Goal: Information Seeking & Learning: Learn about a topic

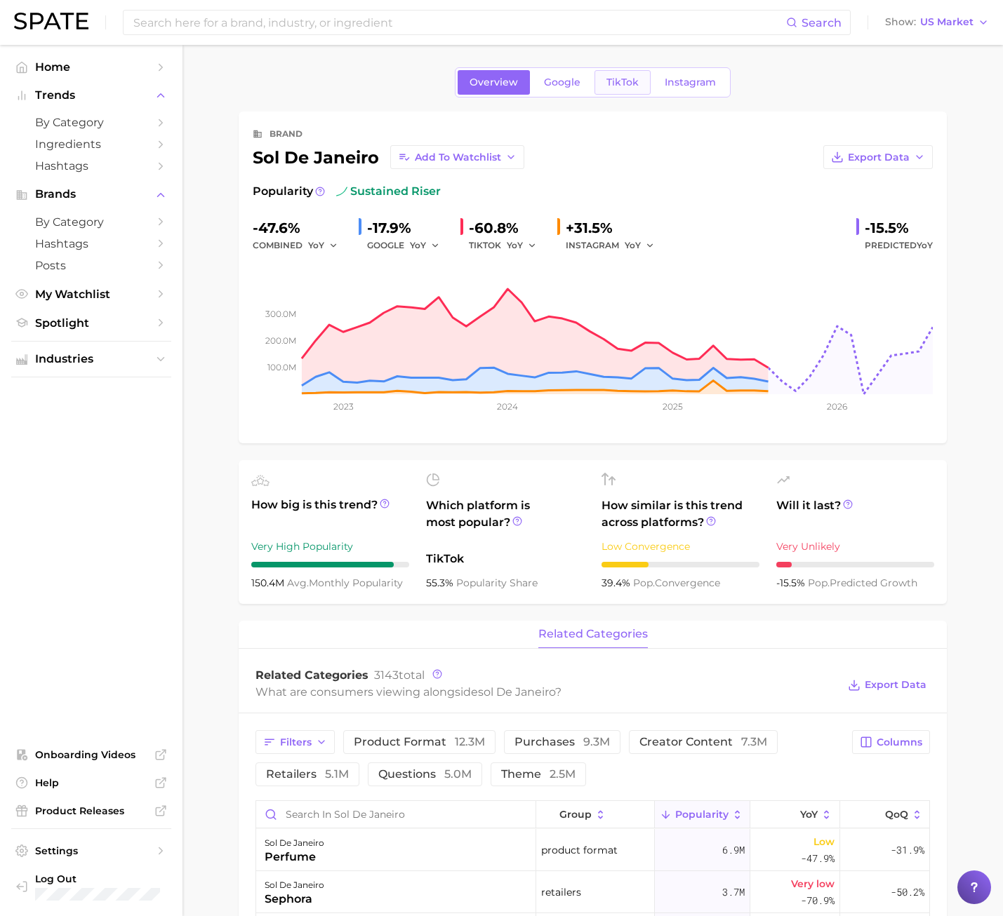
click at [636, 93] on link "TikTok" at bounding box center [622, 82] width 56 height 25
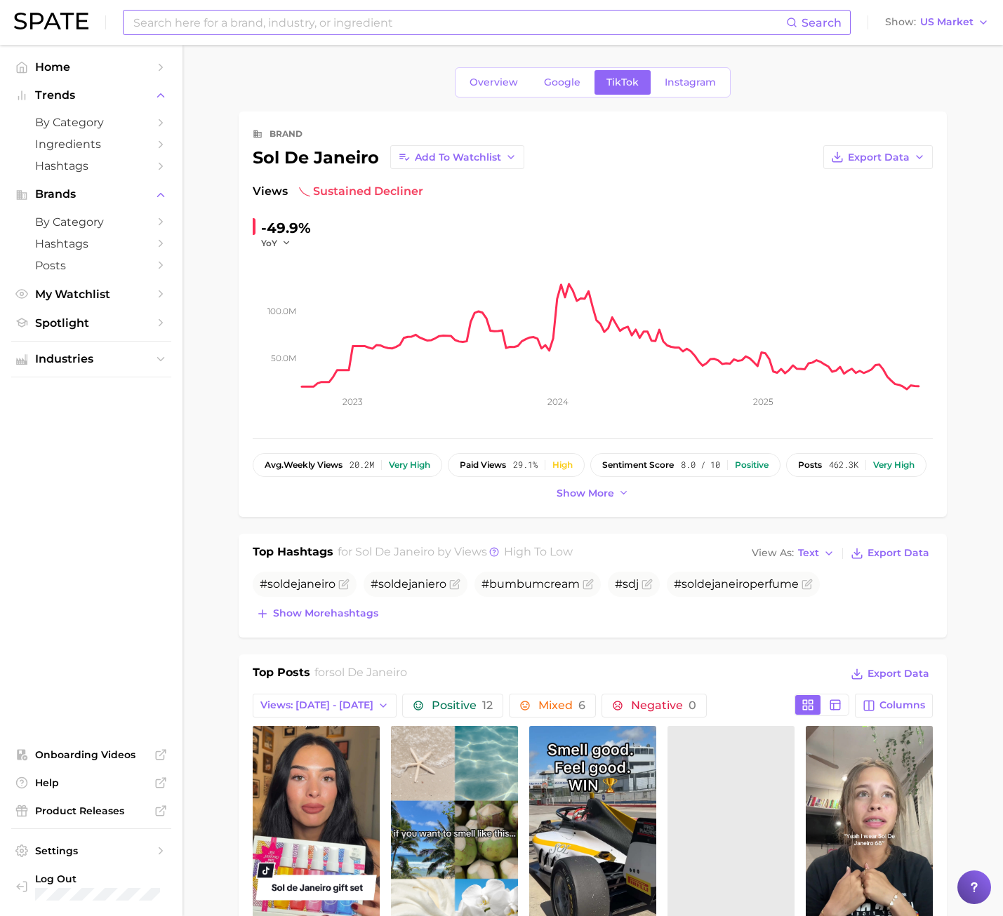
click at [196, 27] on input at bounding box center [459, 23] width 654 height 24
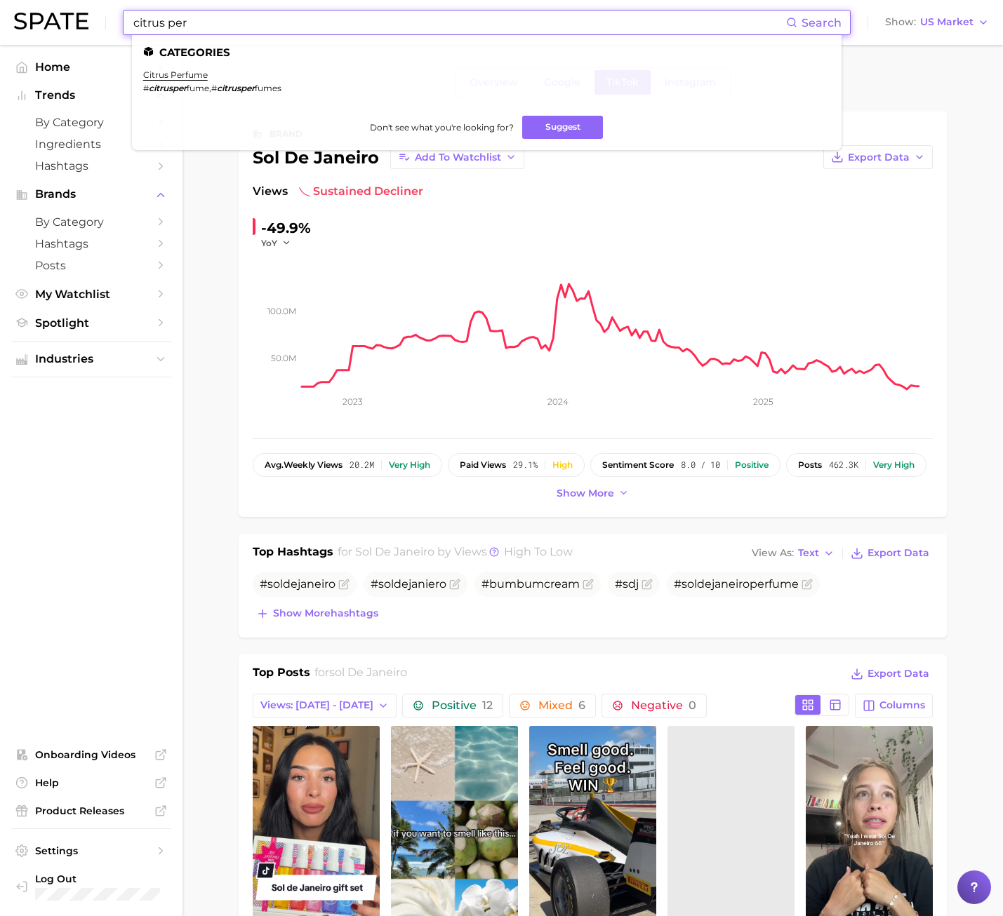
type input "citrus per"
click at [170, 65] on ul "Categories citrus perfume # citrusper fume , # citrusper fumes Don't see what y…" at bounding box center [486, 92] width 709 height 115
click at [174, 69] on ul "Categories citrus perfume # citrusper fume , # citrusper fumes Don't see what y…" at bounding box center [486, 92] width 709 height 115
click at [173, 72] on link "citrus perfume" at bounding box center [175, 74] width 65 height 11
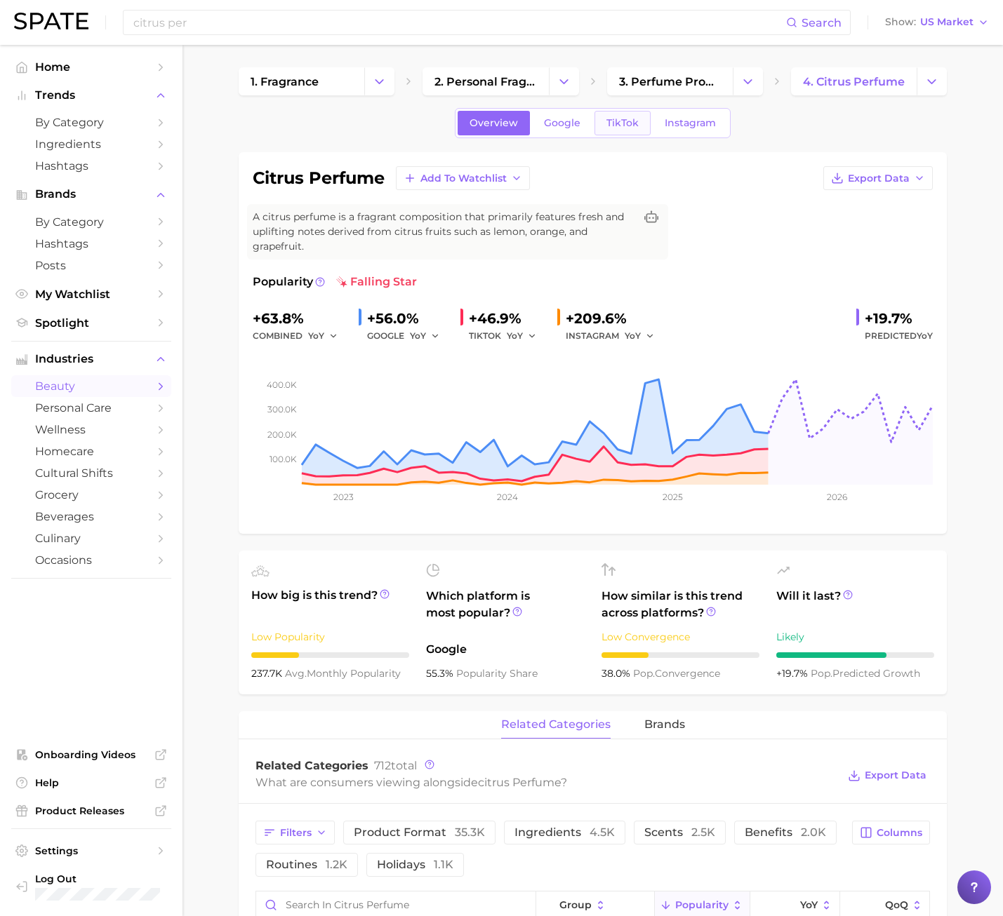
click at [617, 123] on span "TikTok" at bounding box center [622, 123] width 32 height 12
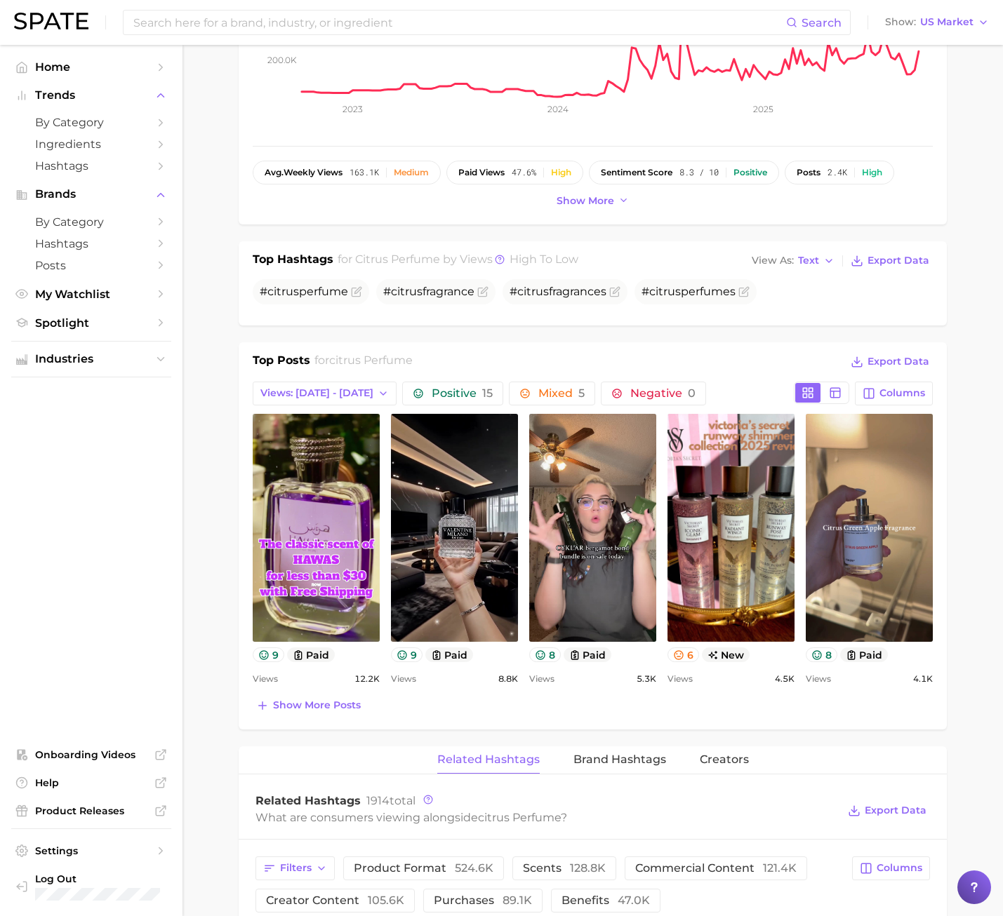
scroll to position [561, 0]
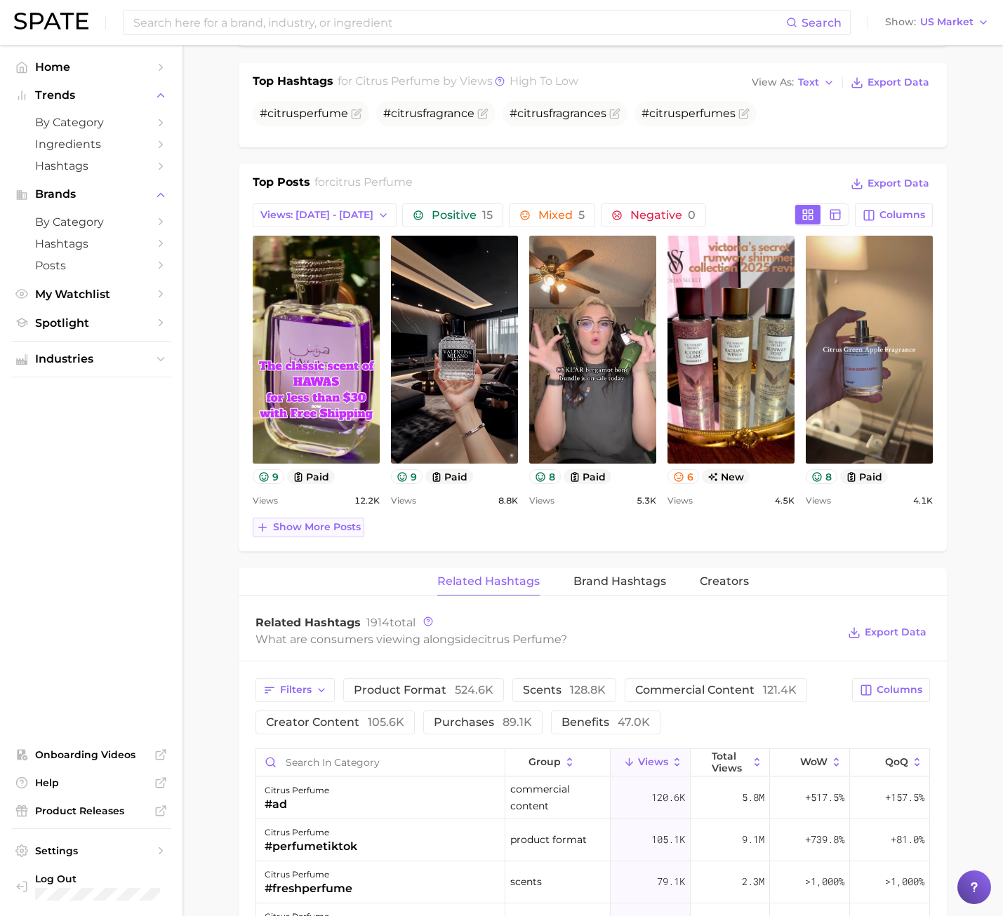
click at [322, 529] on span "Show more posts" at bounding box center [317, 527] width 88 height 12
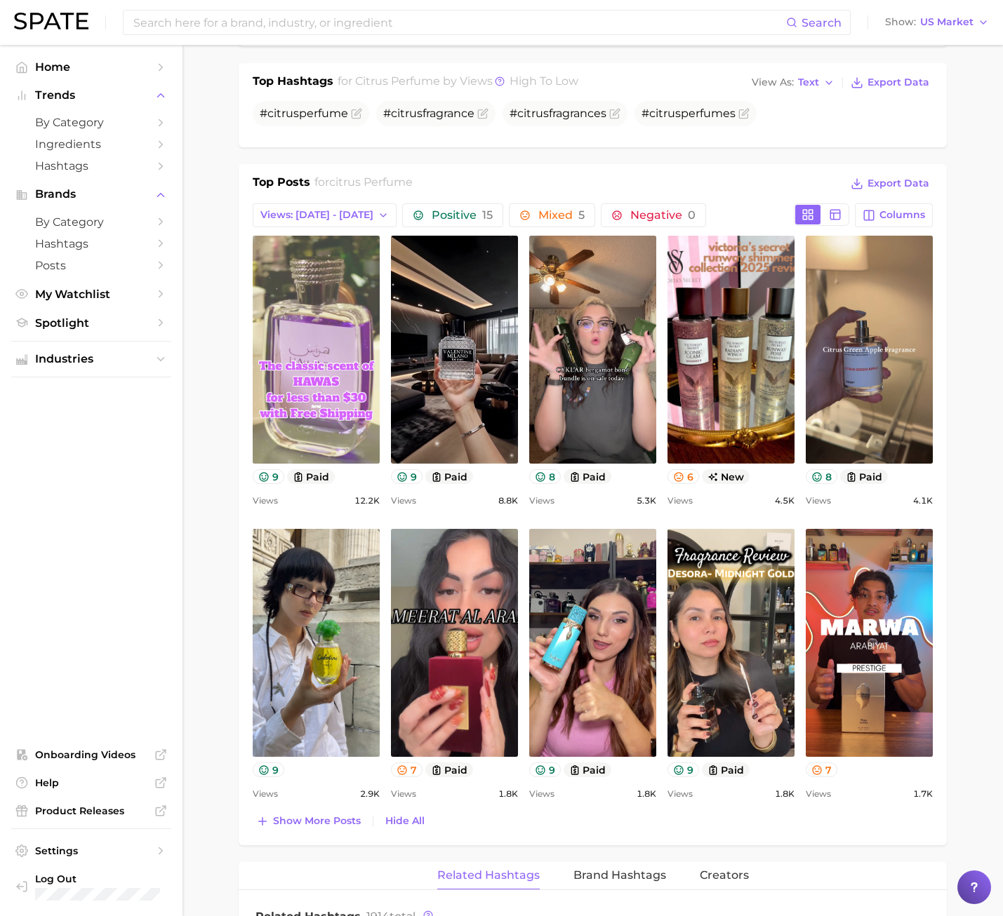
scroll to position [0, 0]
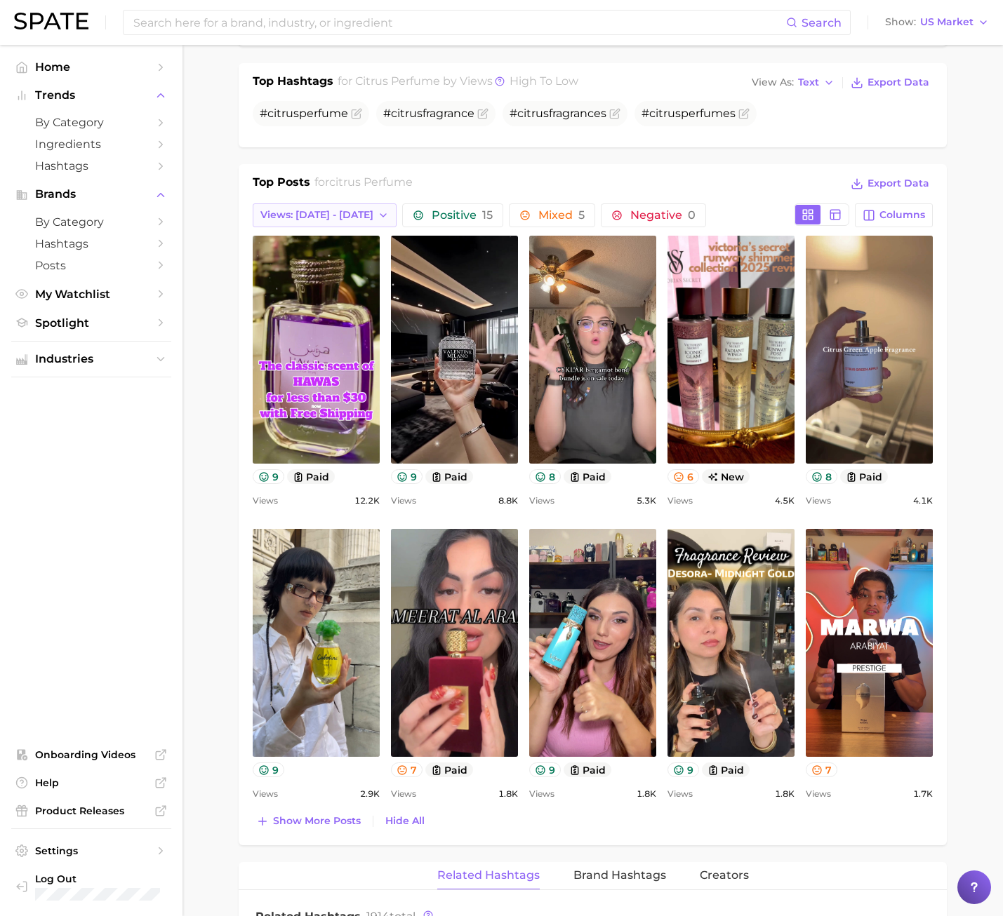
click at [304, 206] on button "Views: [DATE] - [DATE]" at bounding box center [325, 215] width 144 height 24
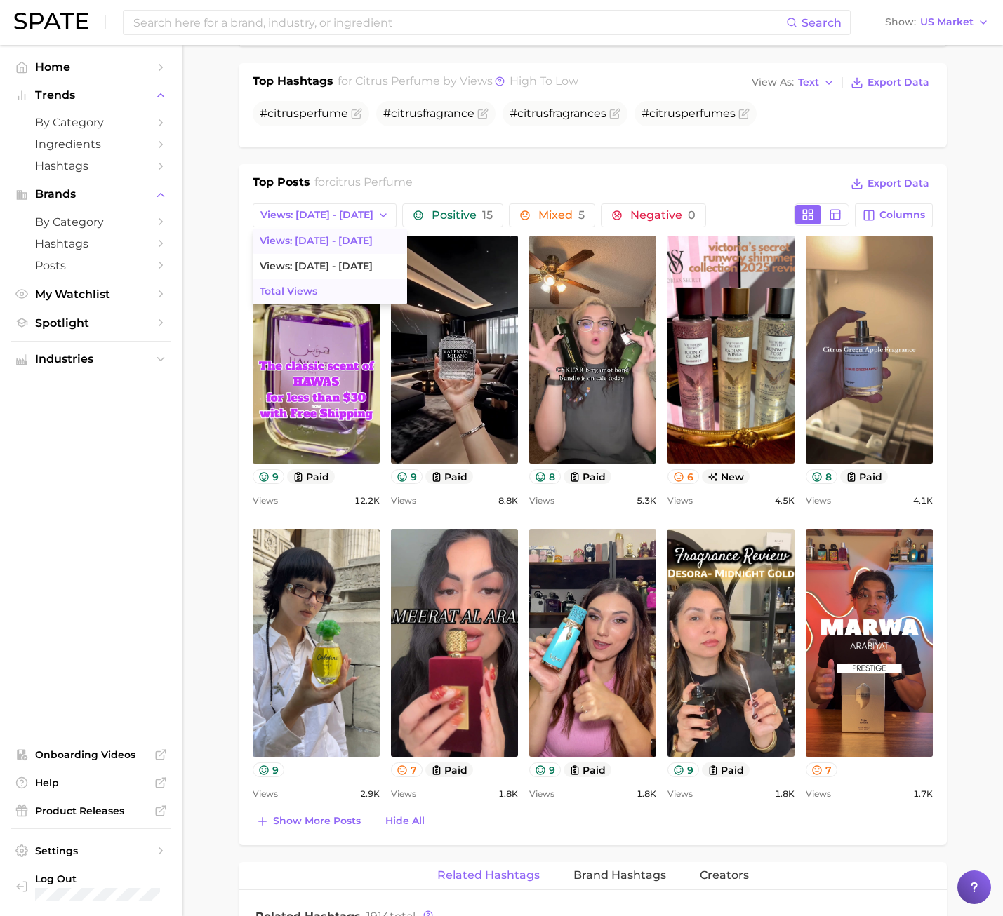
click at [301, 301] on button "Total Views" at bounding box center [330, 291] width 154 height 25
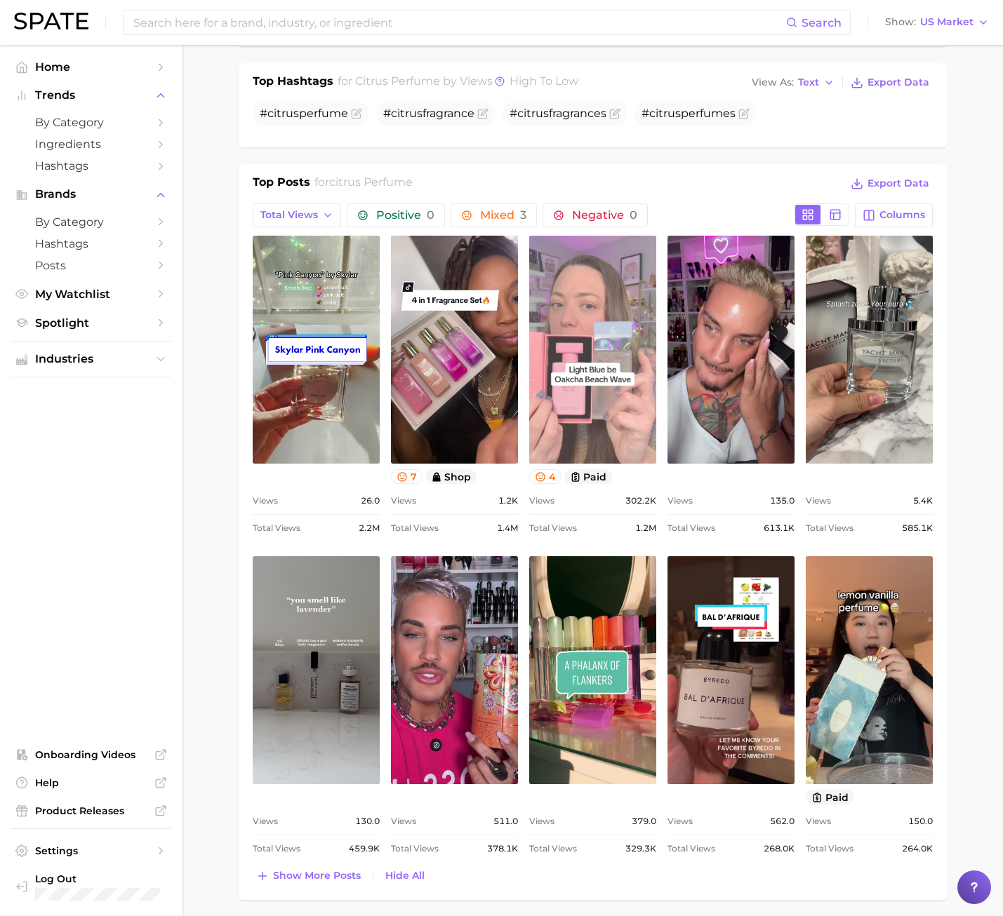
click at [591, 416] on link "view post on TikTok" at bounding box center [592, 350] width 127 height 228
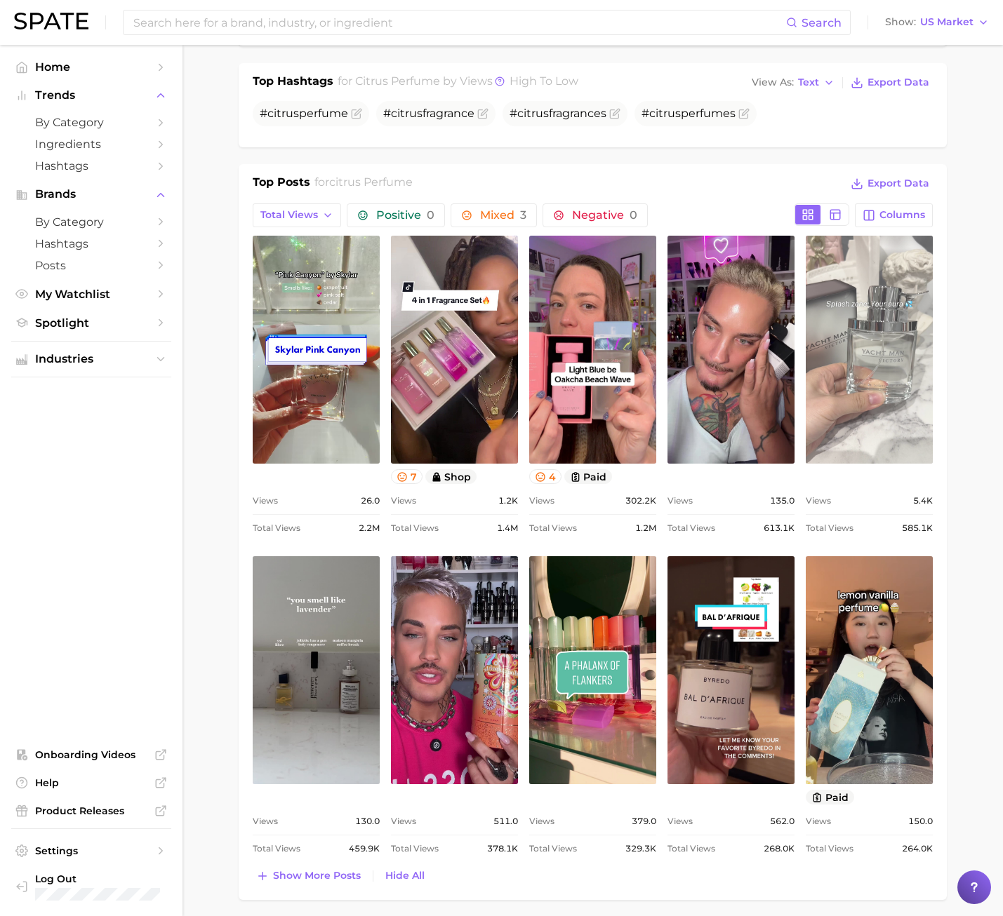
click at [892, 351] on link "view post on TikTok" at bounding box center [868, 350] width 127 height 228
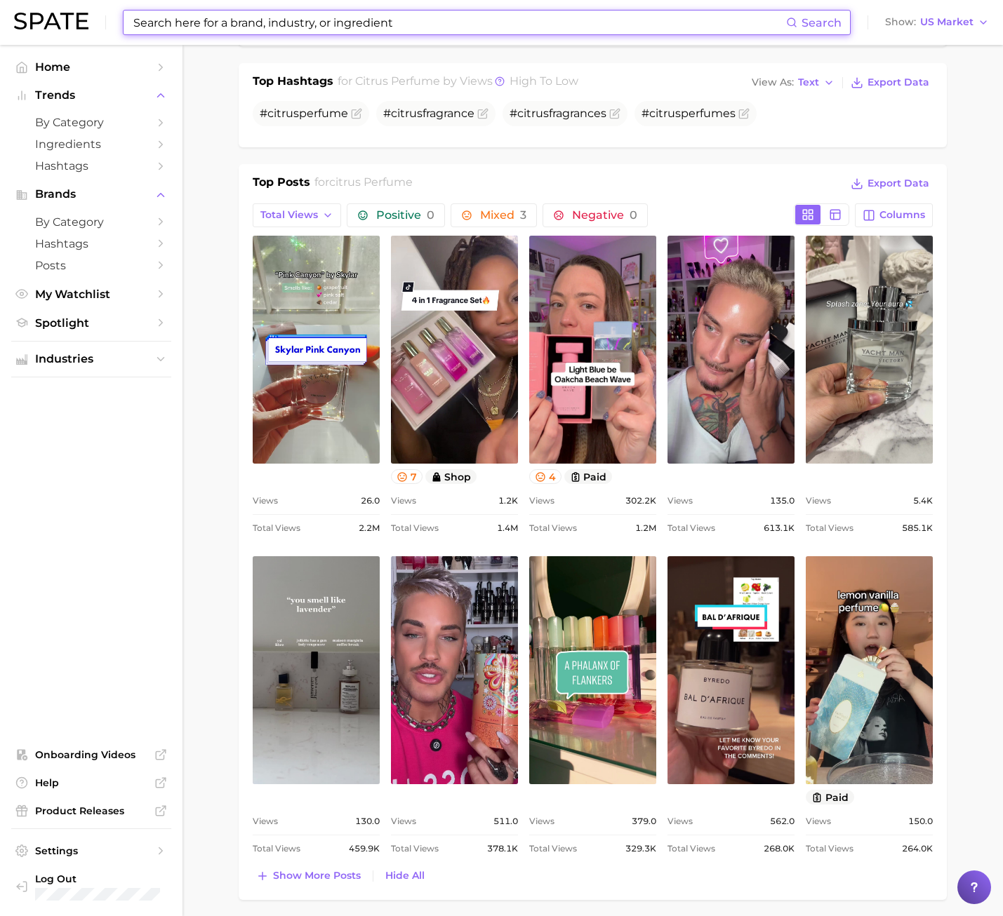
click at [324, 22] on input at bounding box center [459, 23] width 654 height 24
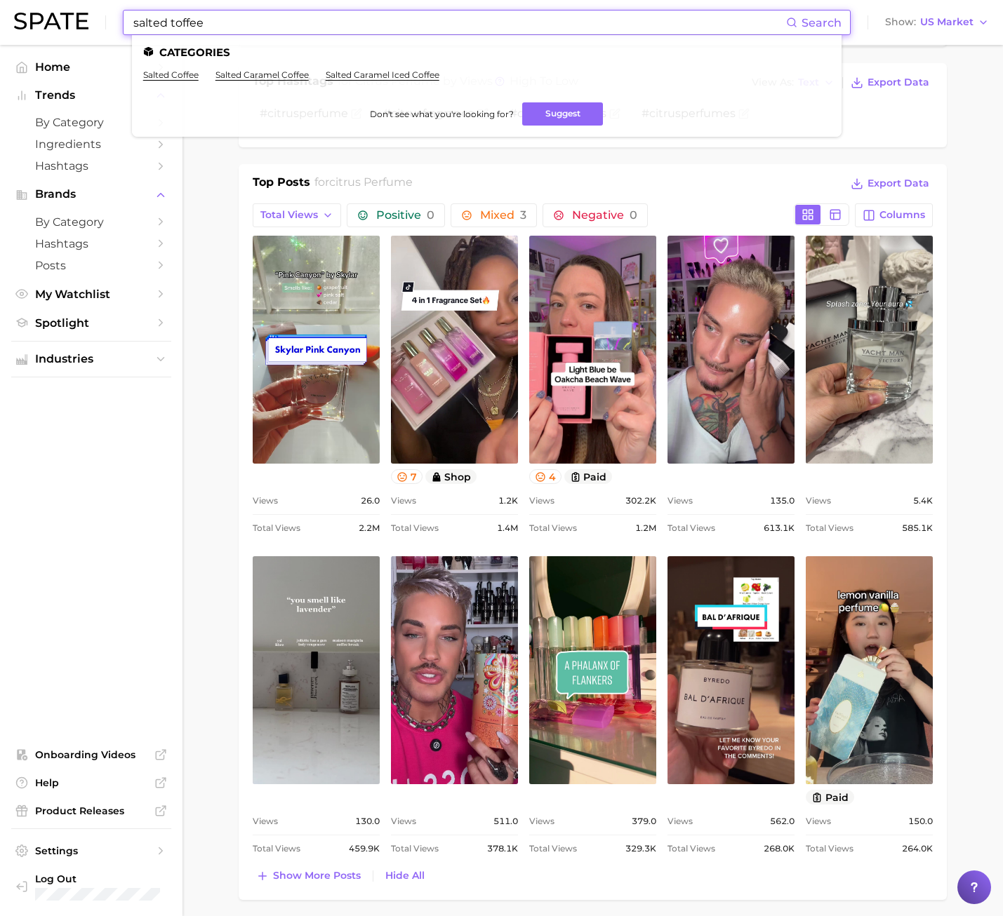
drag, startPoint x: 170, startPoint y: 23, endPoint x: 78, endPoint y: 25, distance: 92.6
click at [78, 25] on div "salted toffee Search Categories salted coffee salted caramel coffee salted cara…" at bounding box center [501, 22] width 974 height 45
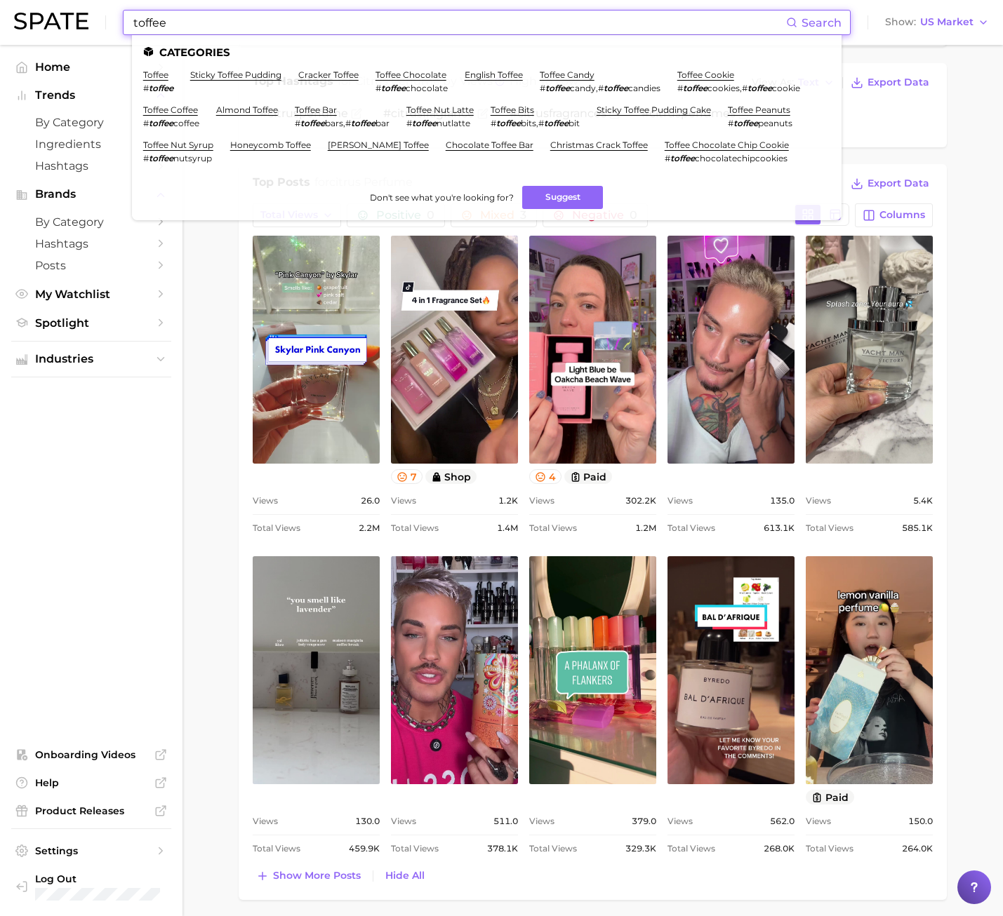
click at [224, 22] on input "toffee" at bounding box center [459, 23] width 654 height 24
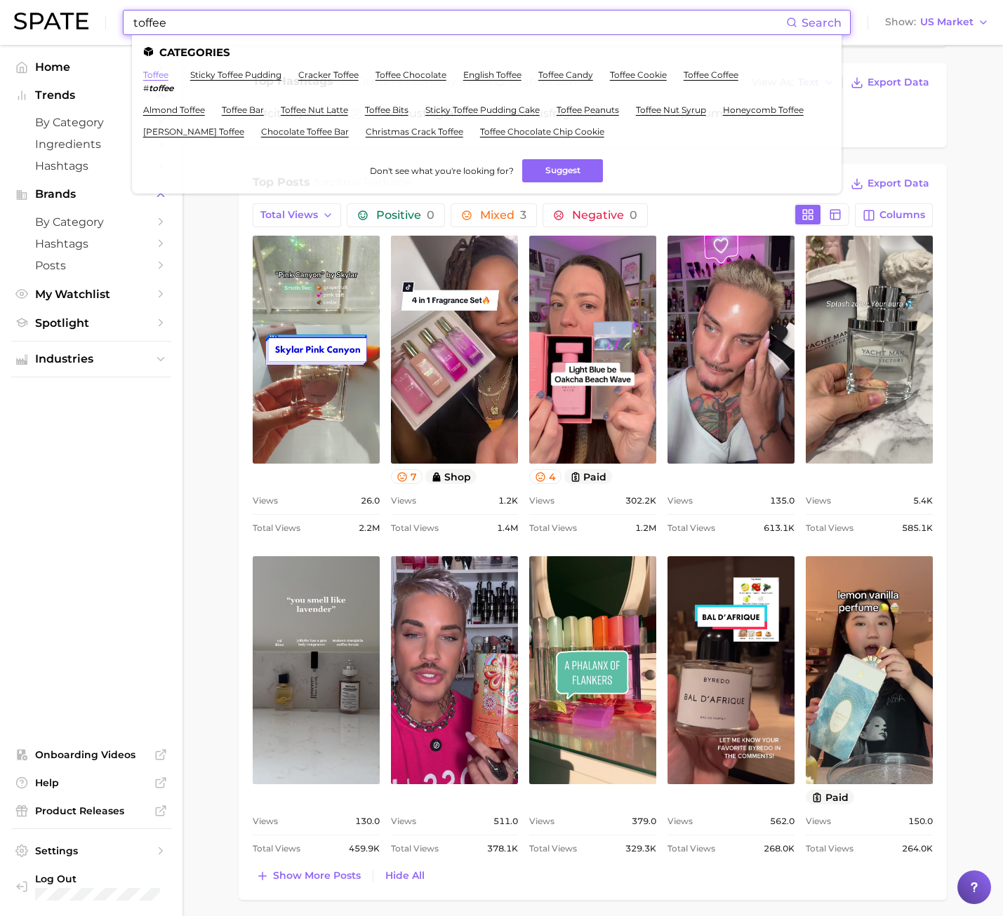
type input "toffee"
click at [163, 74] on link "toffee" at bounding box center [155, 74] width 25 height 11
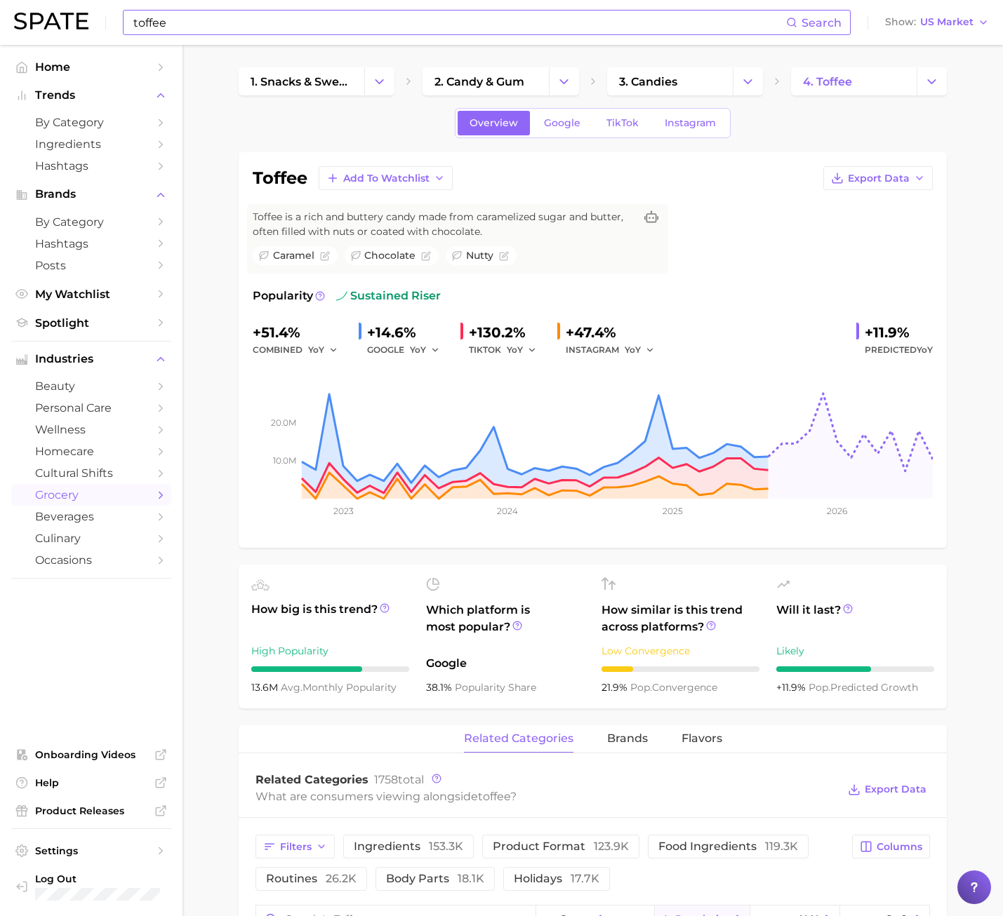
click at [601, 126] on link "TikTok" at bounding box center [622, 123] width 56 height 25
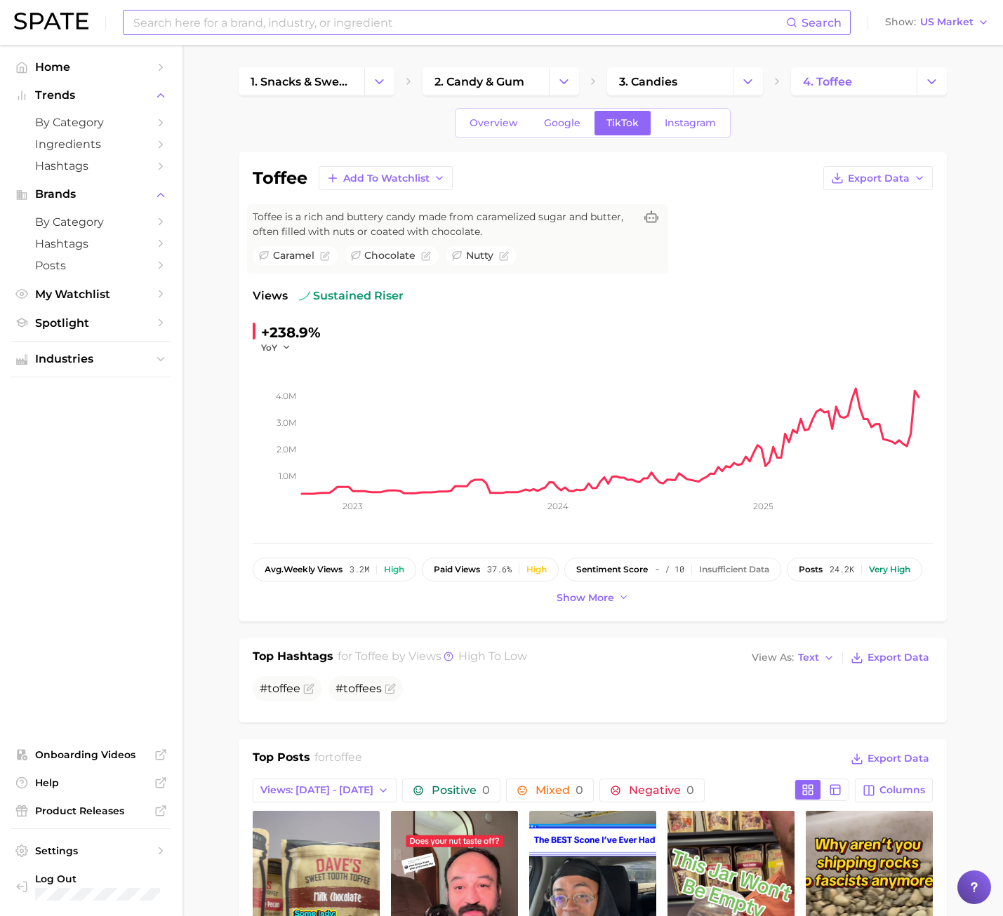
click at [257, 400] on icon "1.0m 2.0m 3.0m 4.0m 2023 2024 2025" at bounding box center [593, 441] width 680 height 175
click at [509, 127] on span "Overview" at bounding box center [493, 123] width 48 height 12
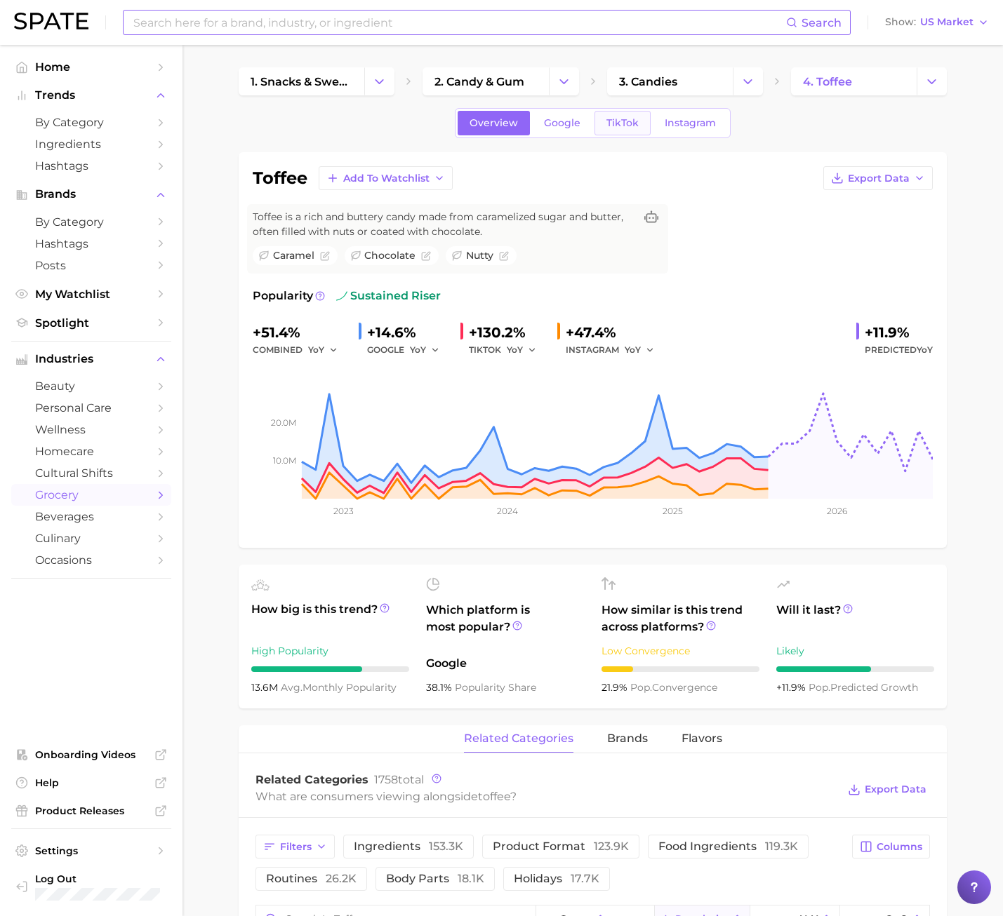
click at [618, 123] on span "TikTok" at bounding box center [622, 123] width 32 height 12
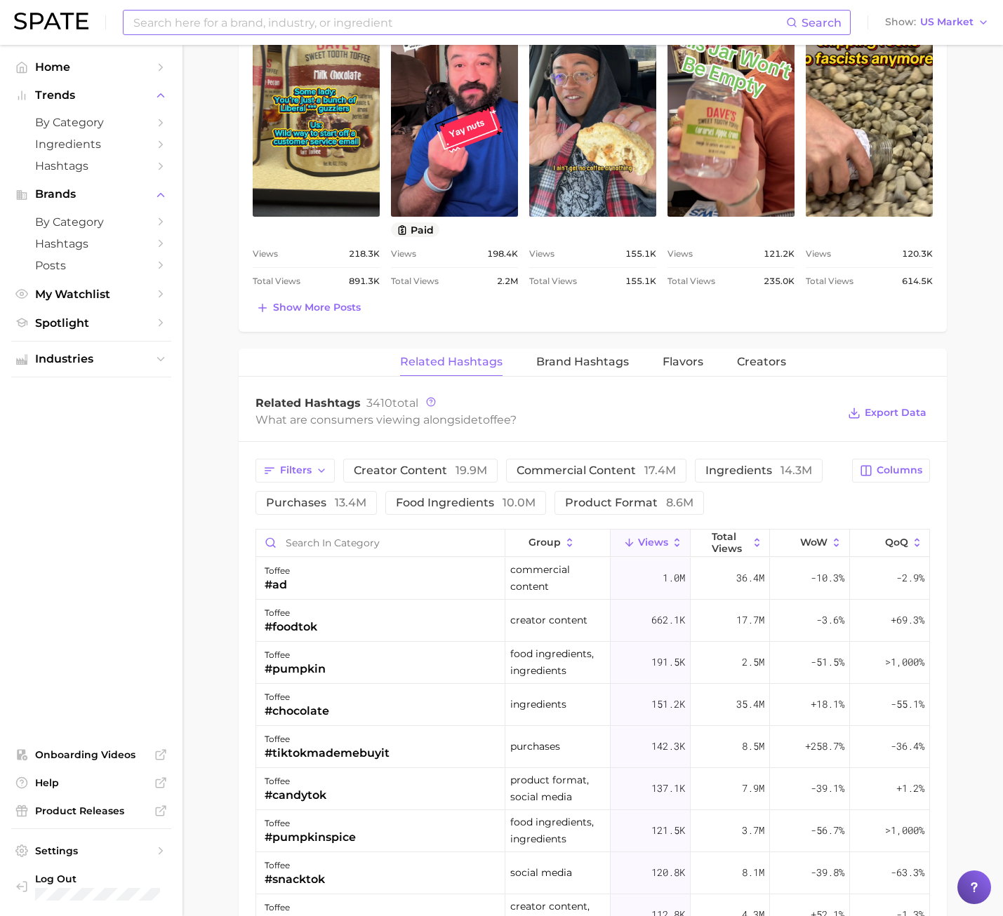
scroll to position [561, 0]
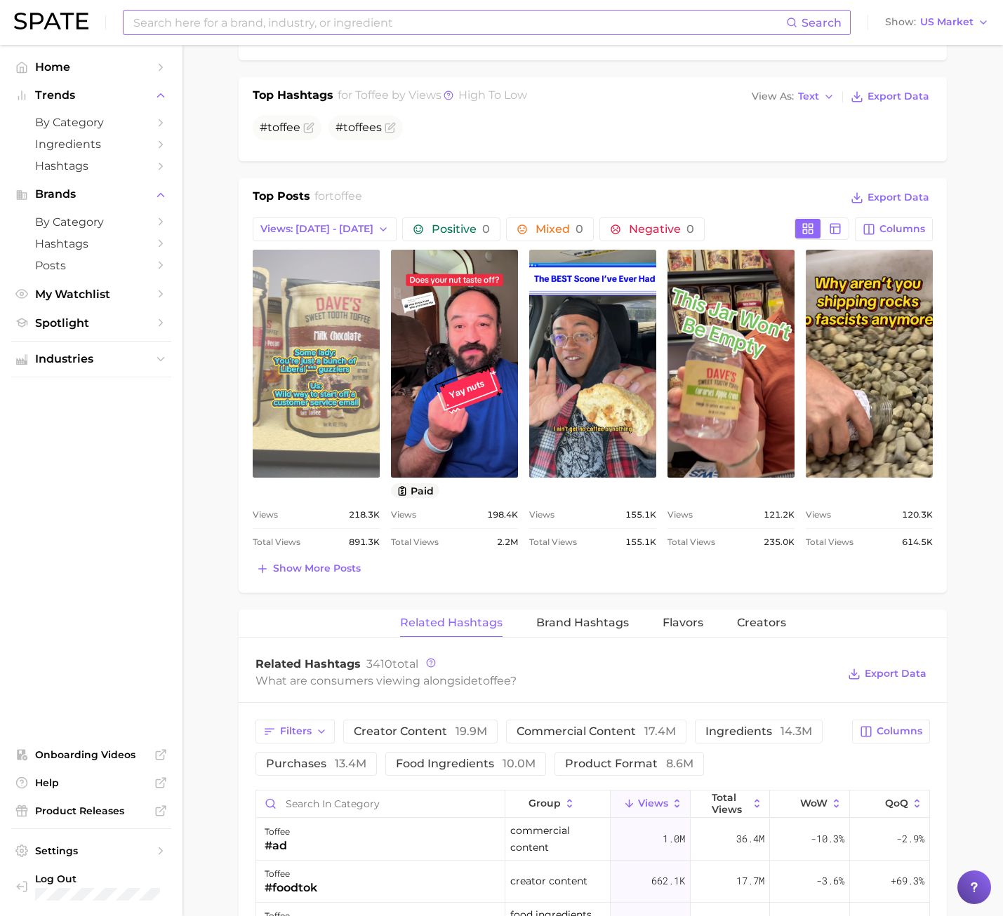
click at [324, 302] on link "view post on TikTok" at bounding box center [316, 364] width 127 height 228
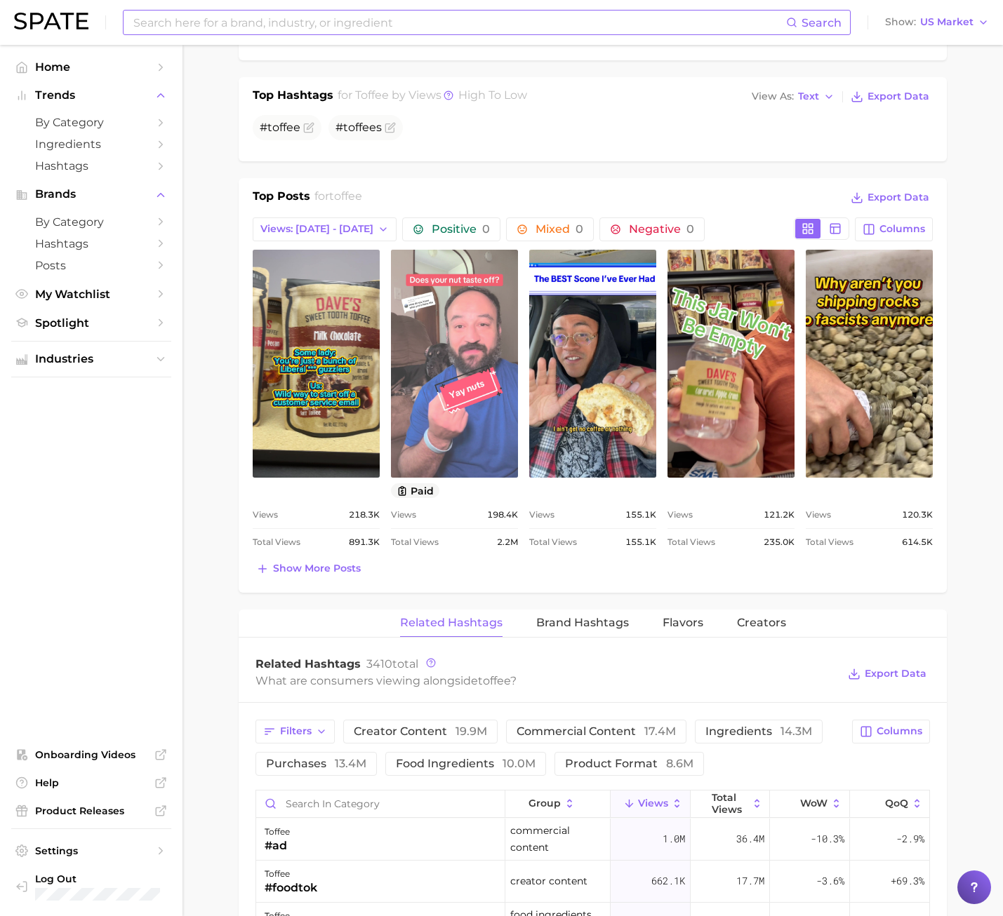
click at [437, 340] on link "view post on TikTok" at bounding box center [454, 364] width 127 height 228
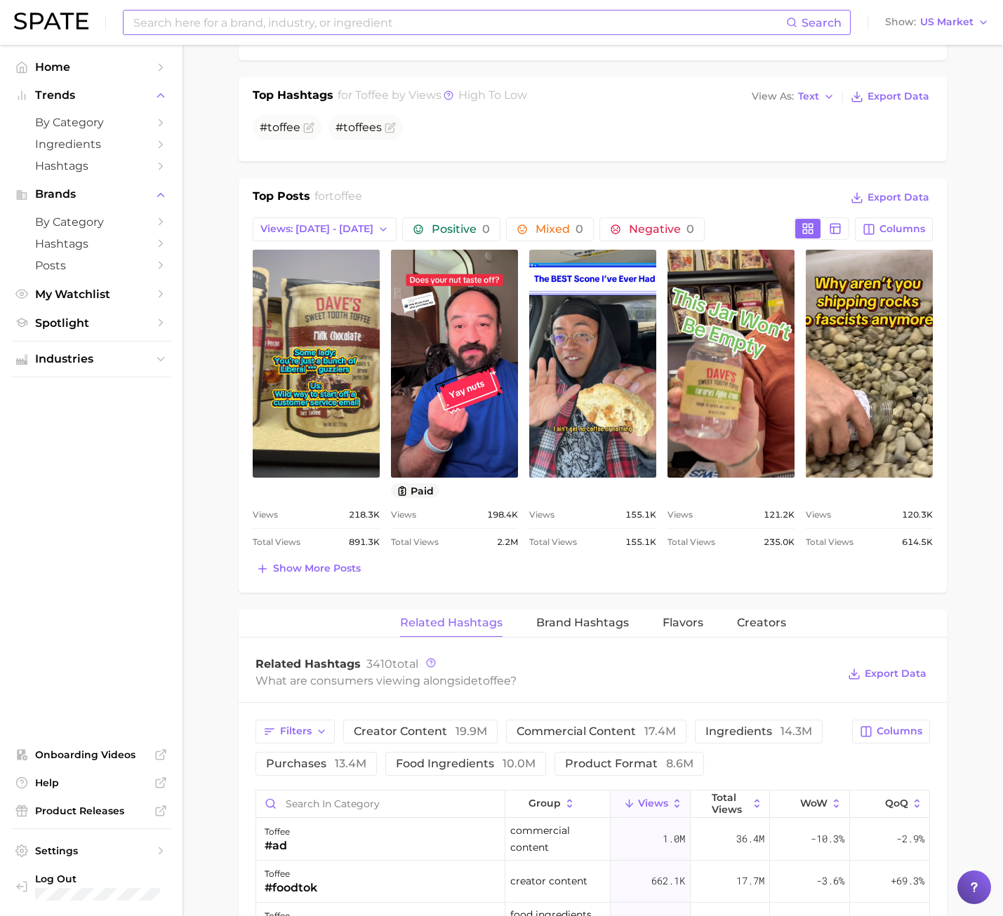
click at [255, 27] on input at bounding box center [459, 23] width 654 height 24
type input "leathery fruit"
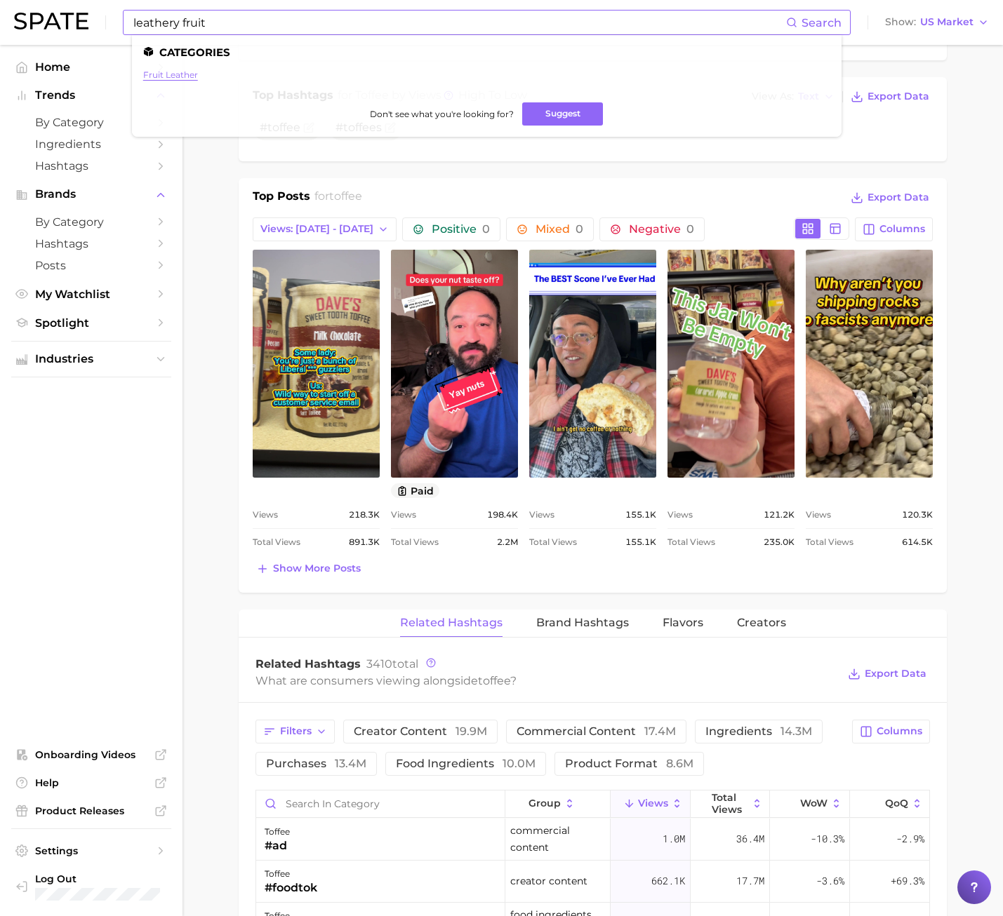
click at [189, 74] on link "fruit leather" at bounding box center [170, 74] width 55 height 11
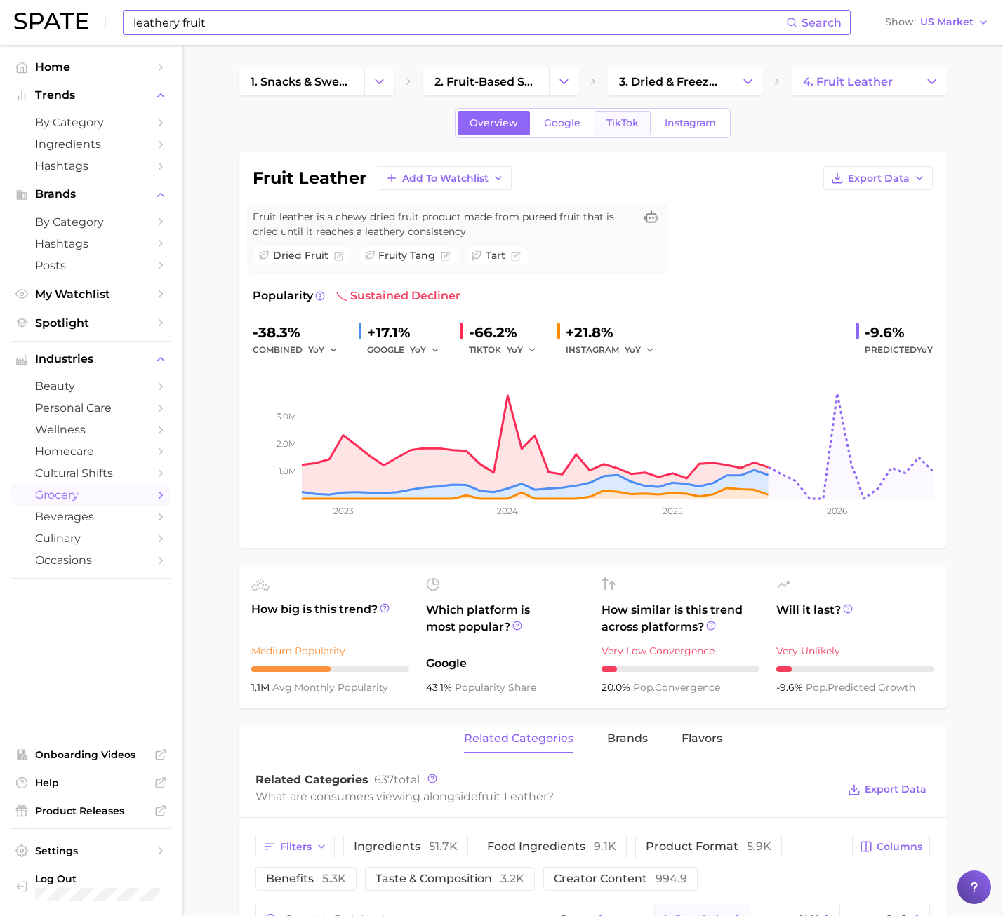
click at [618, 125] on span "TikTok" at bounding box center [622, 123] width 32 height 12
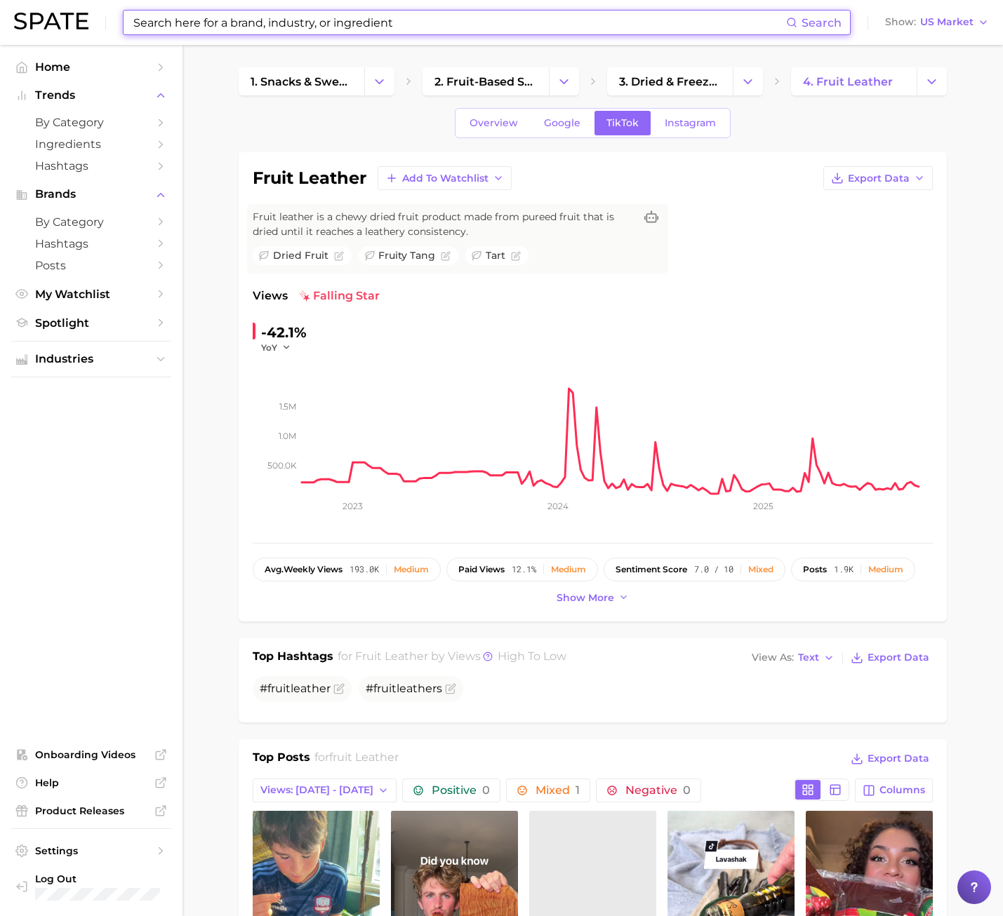
click at [375, 25] on input at bounding box center [459, 23] width 654 height 24
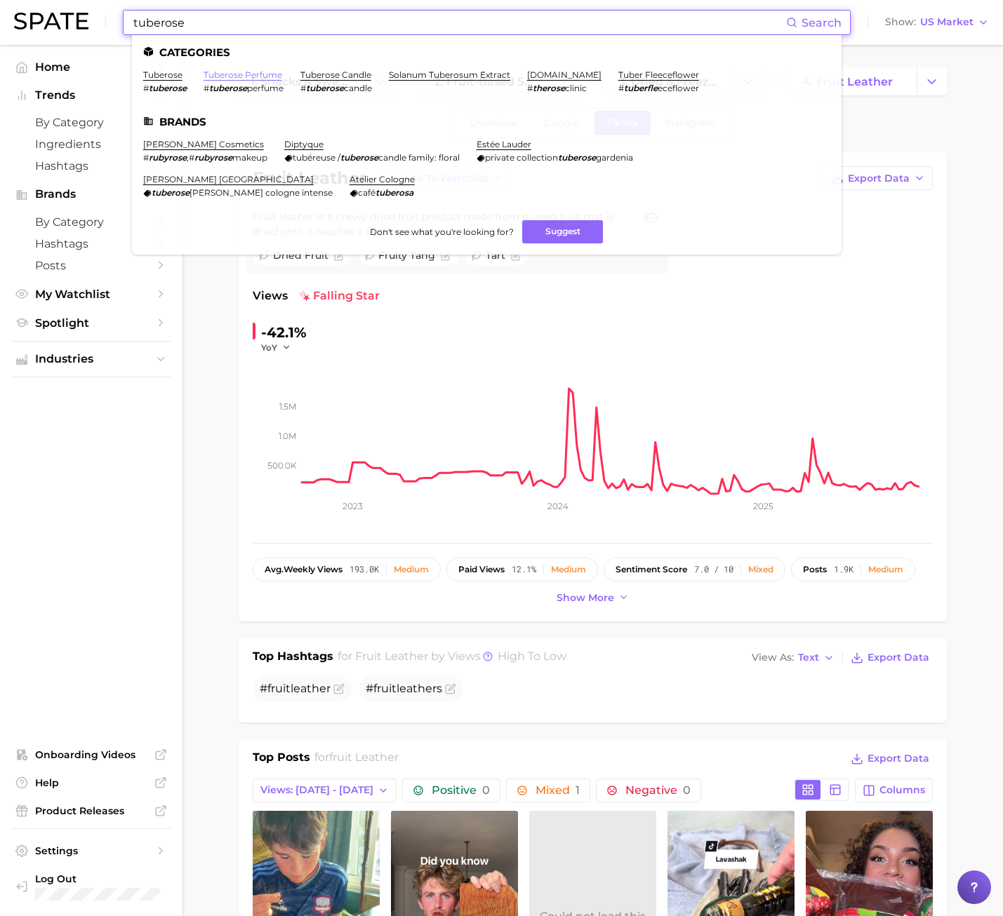
type input "tuberose"
click at [243, 73] on link "tuberose perfume" at bounding box center [242, 74] width 79 height 11
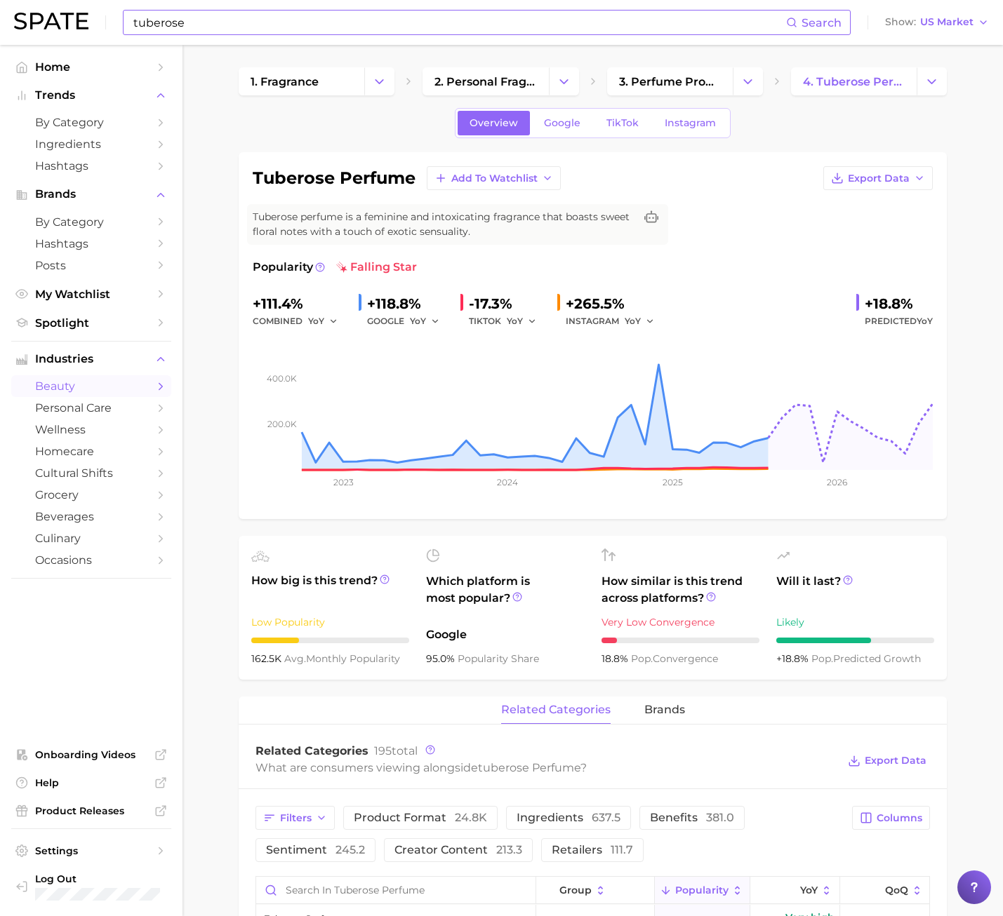
click at [701, 276] on div "Popularity falling star +111.4% combined YoY +118.8% GOOGLE YoY -17.3% TIKTOK Y…" at bounding box center [593, 382] width 680 height 246
click at [605, 132] on link "TikTok" at bounding box center [622, 123] width 56 height 25
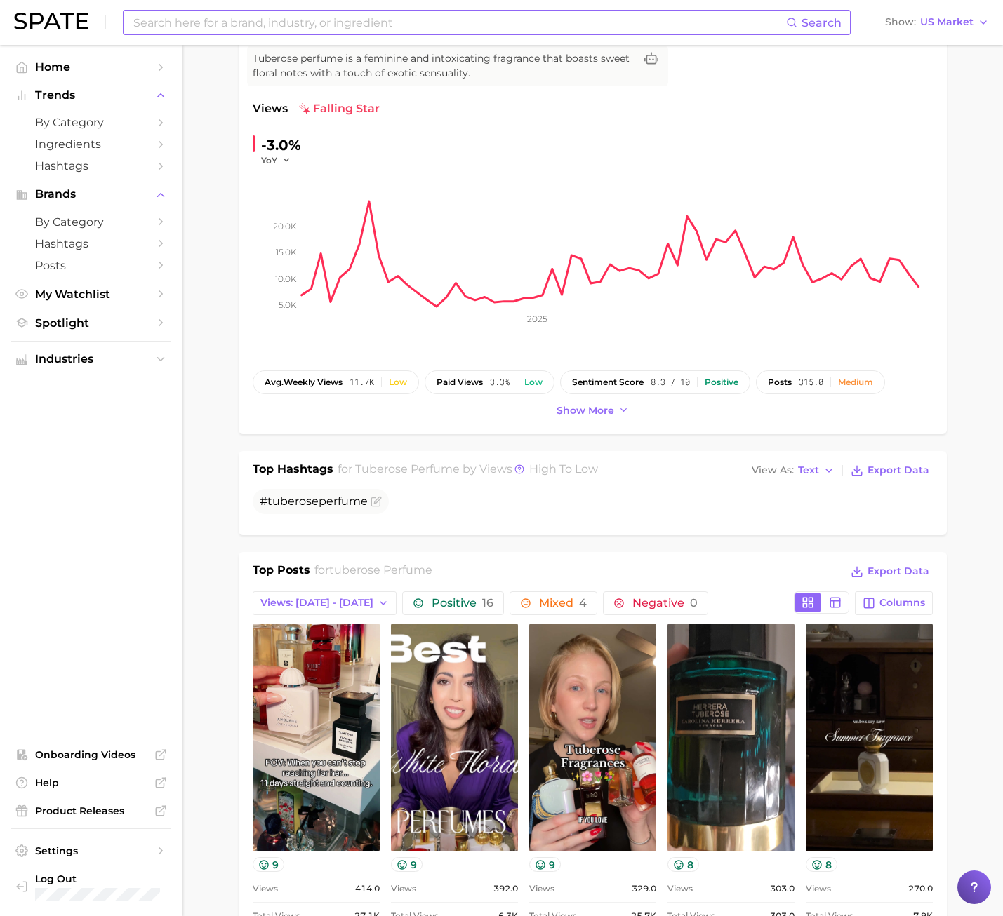
scroll to position [70, 0]
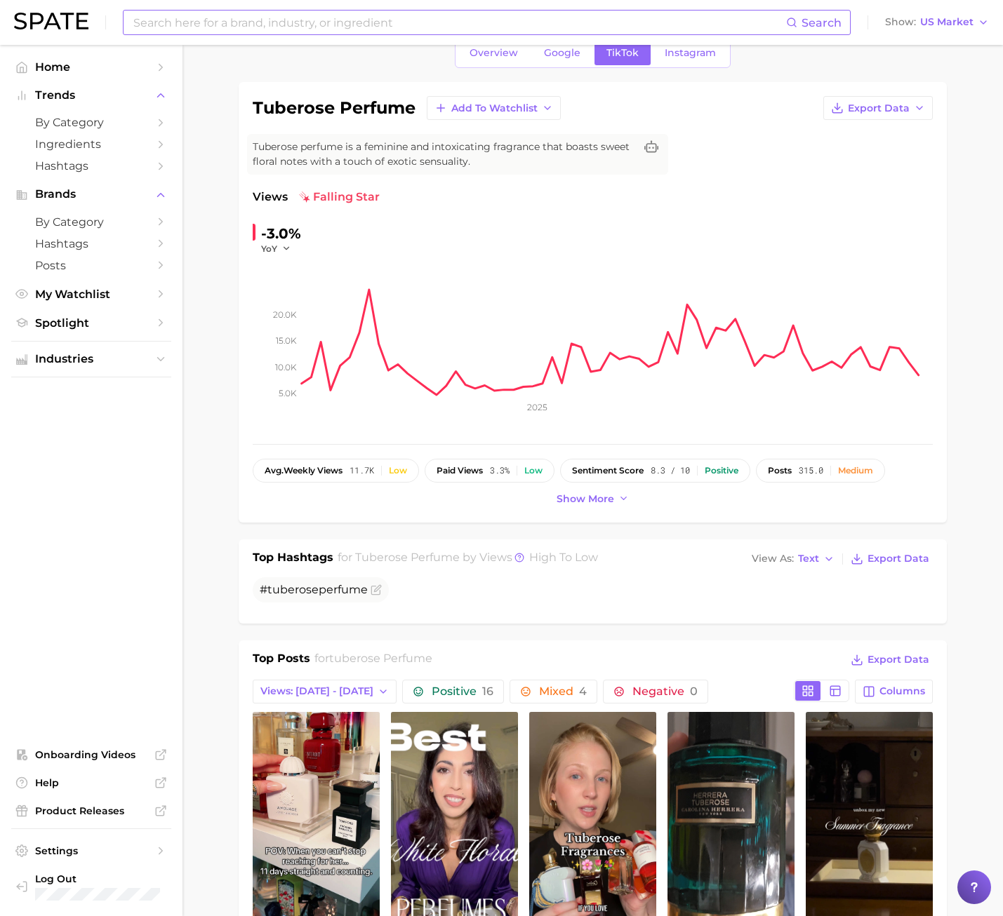
click at [334, 29] on input at bounding box center [459, 23] width 654 height 24
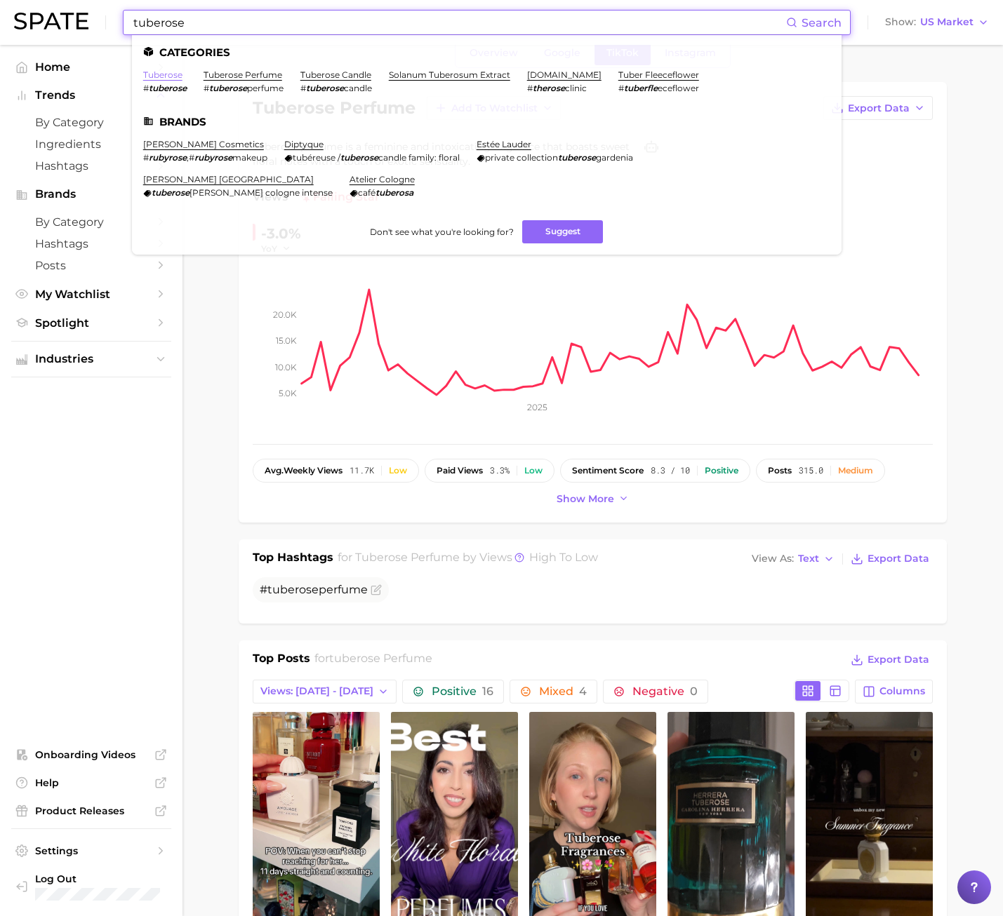
type input "tuberose"
click at [159, 76] on link "tuberose" at bounding box center [162, 74] width 39 height 11
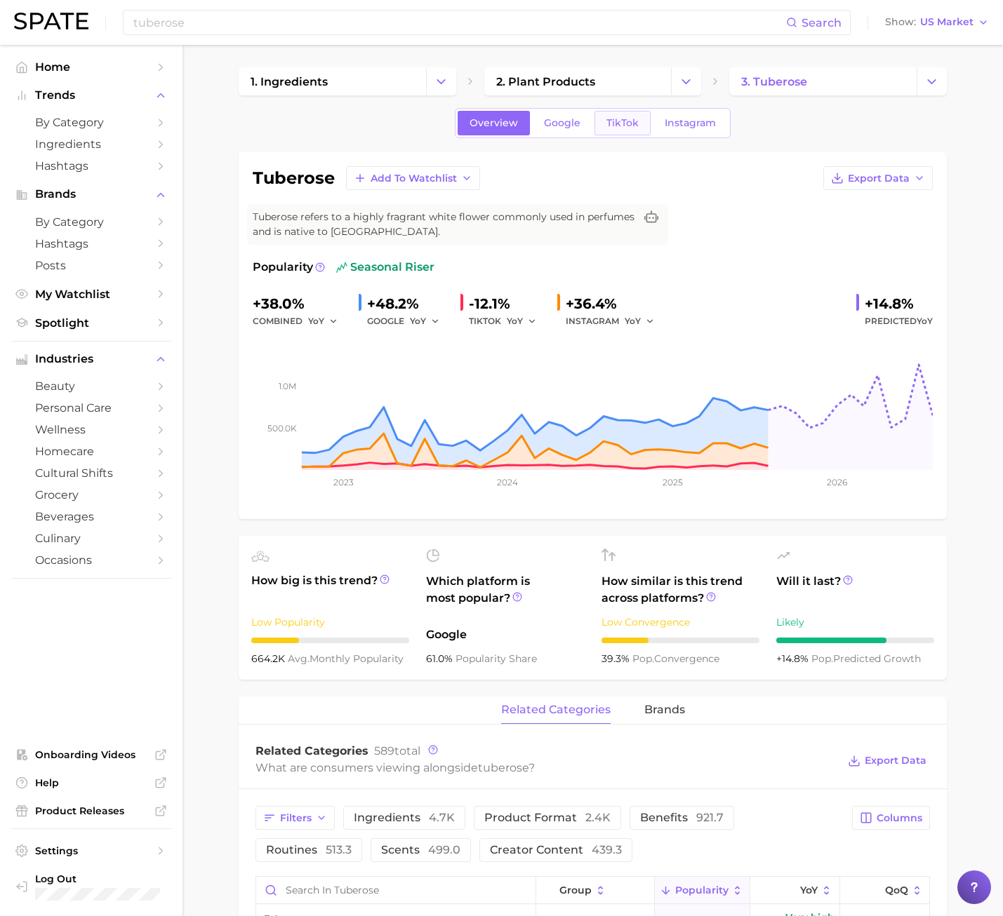
click at [624, 125] on span "TikTok" at bounding box center [622, 123] width 32 height 12
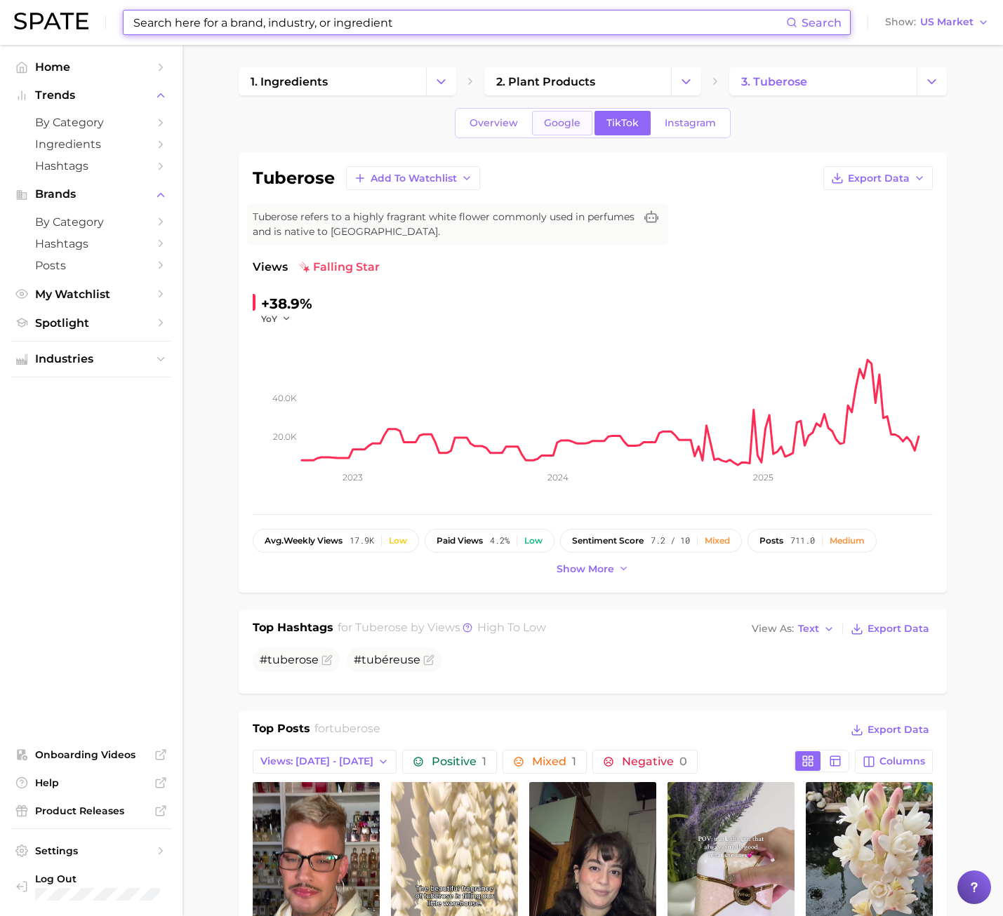
click at [551, 120] on span "Google" at bounding box center [562, 123] width 36 height 12
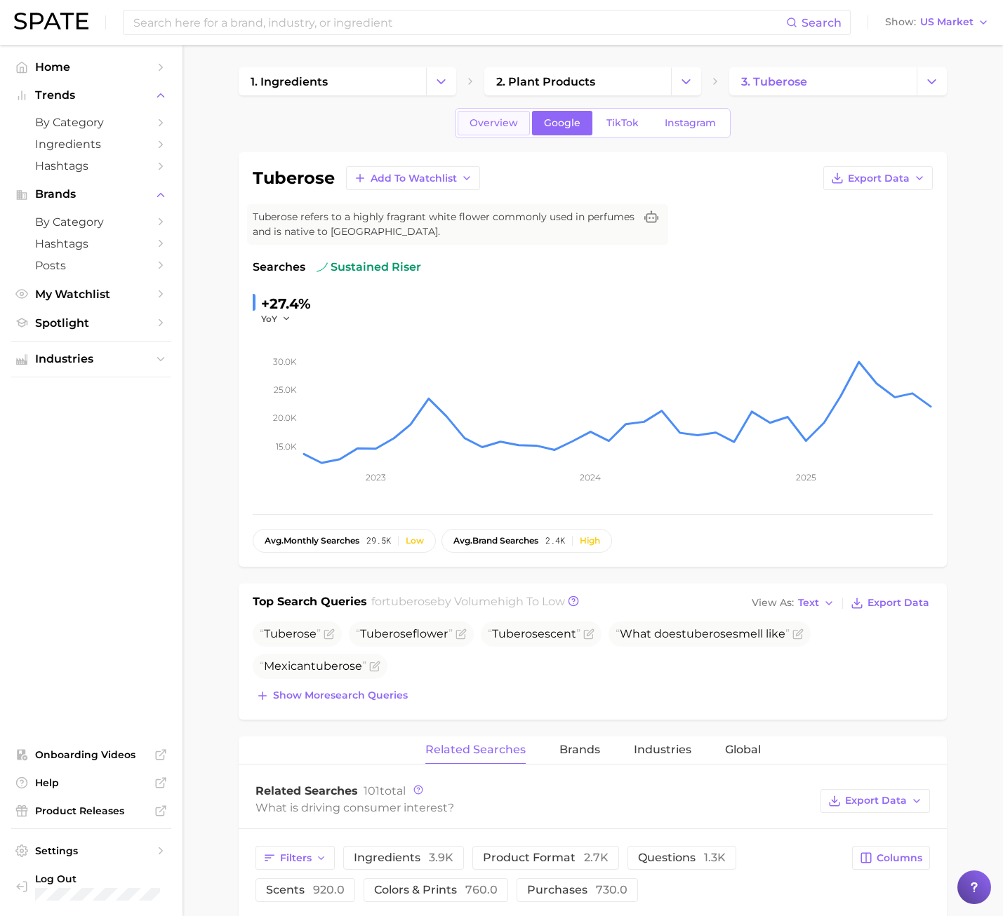
click at [471, 125] on span "Overview" at bounding box center [493, 123] width 48 height 12
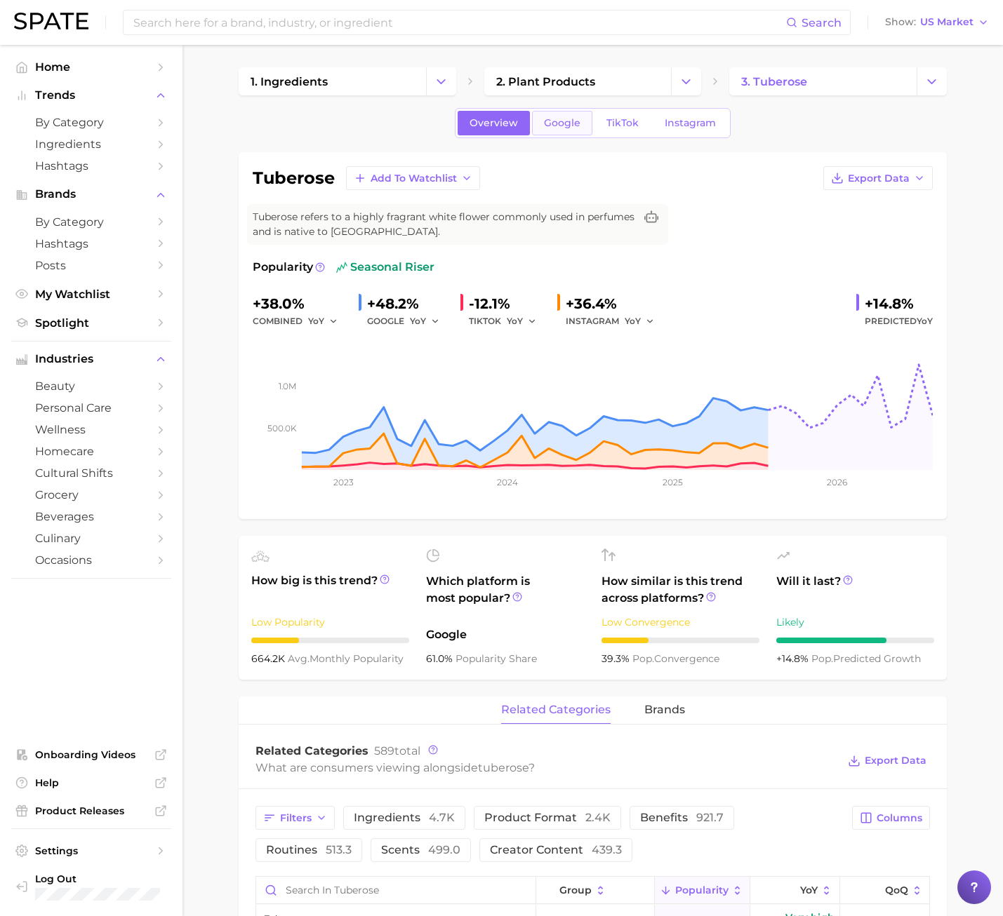
click at [545, 135] on link "Google" at bounding box center [562, 123] width 60 height 25
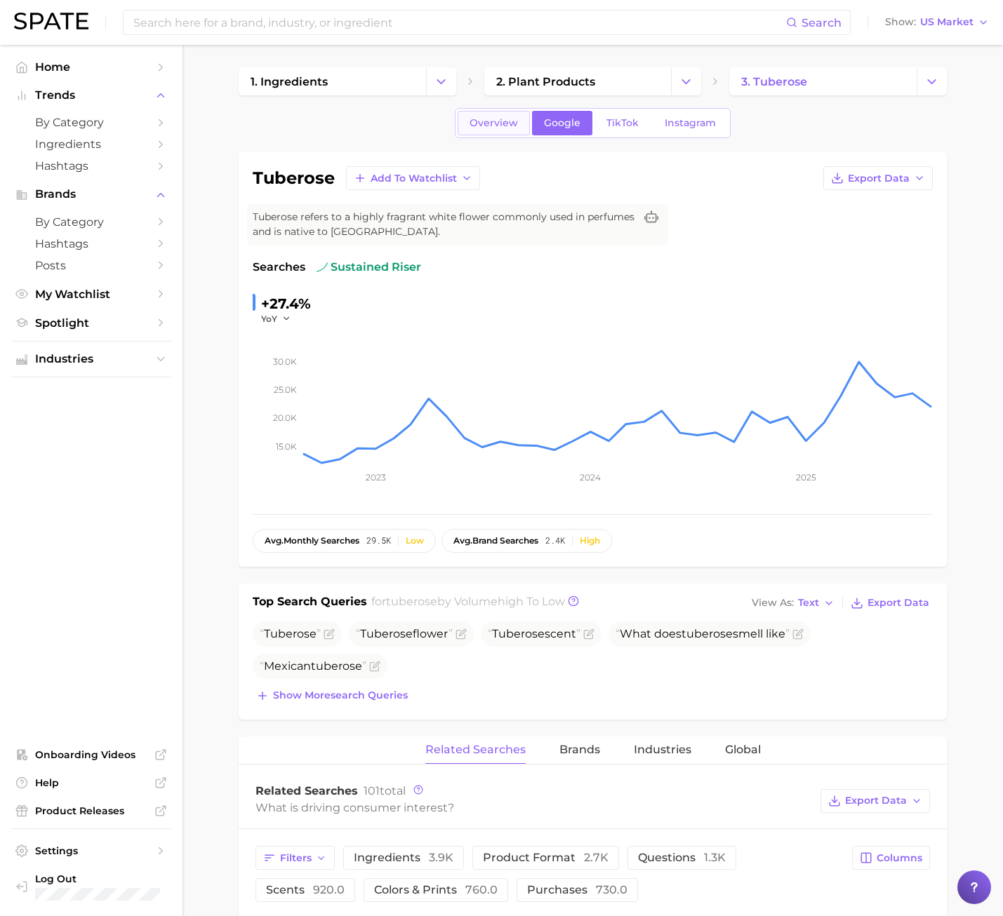
click at [501, 114] on link "Overview" at bounding box center [493, 123] width 72 height 25
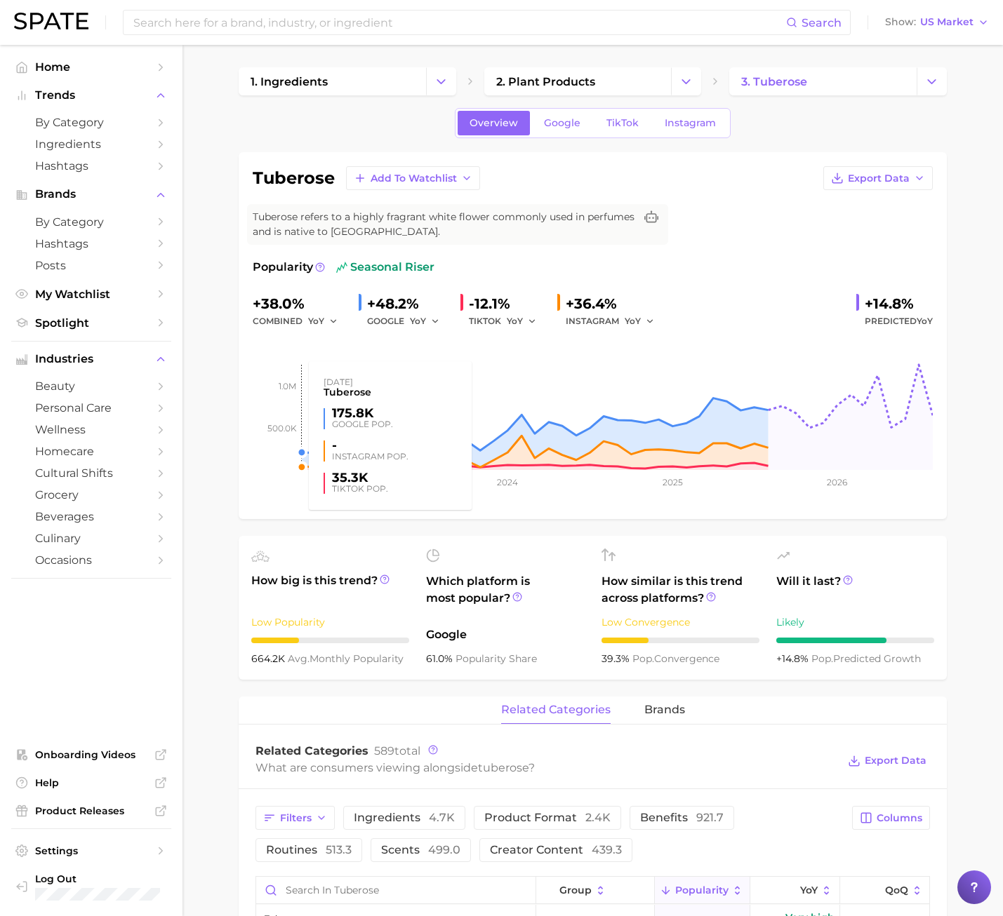
click at [613, 126] on span "TikTok" at bounding box center [622, 123] width 32 height 12
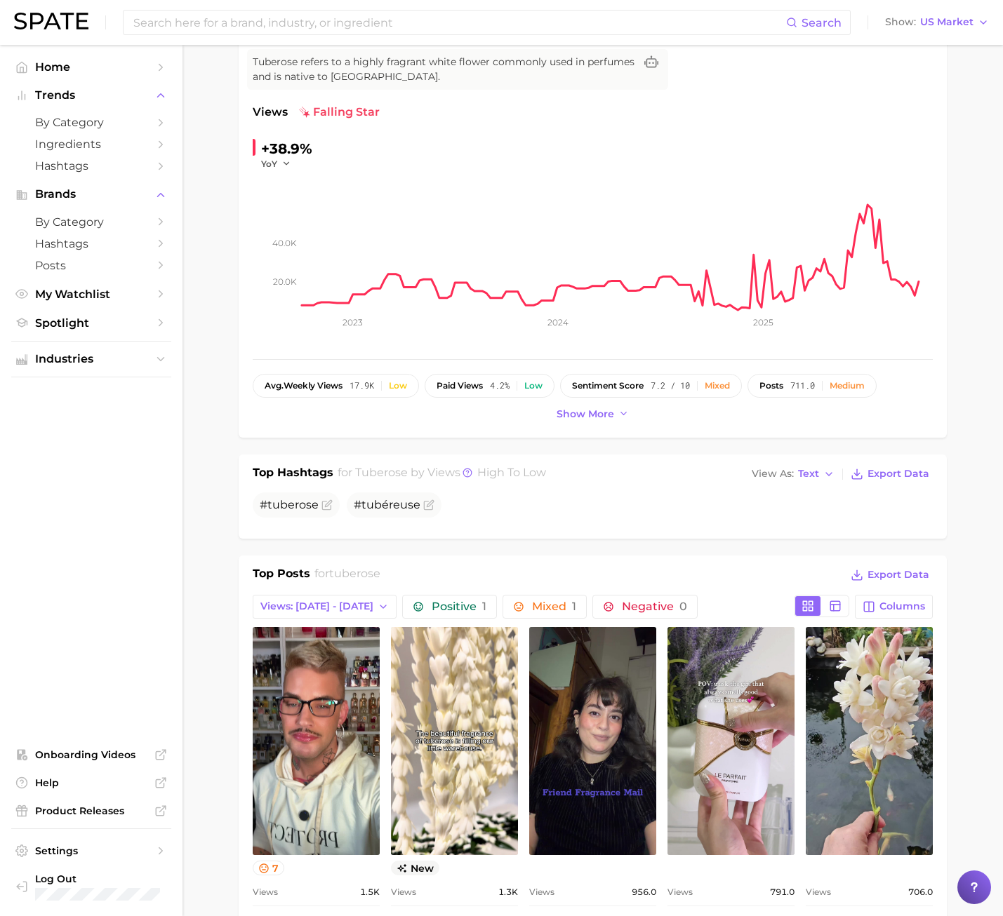
scroll to position [281, 0]
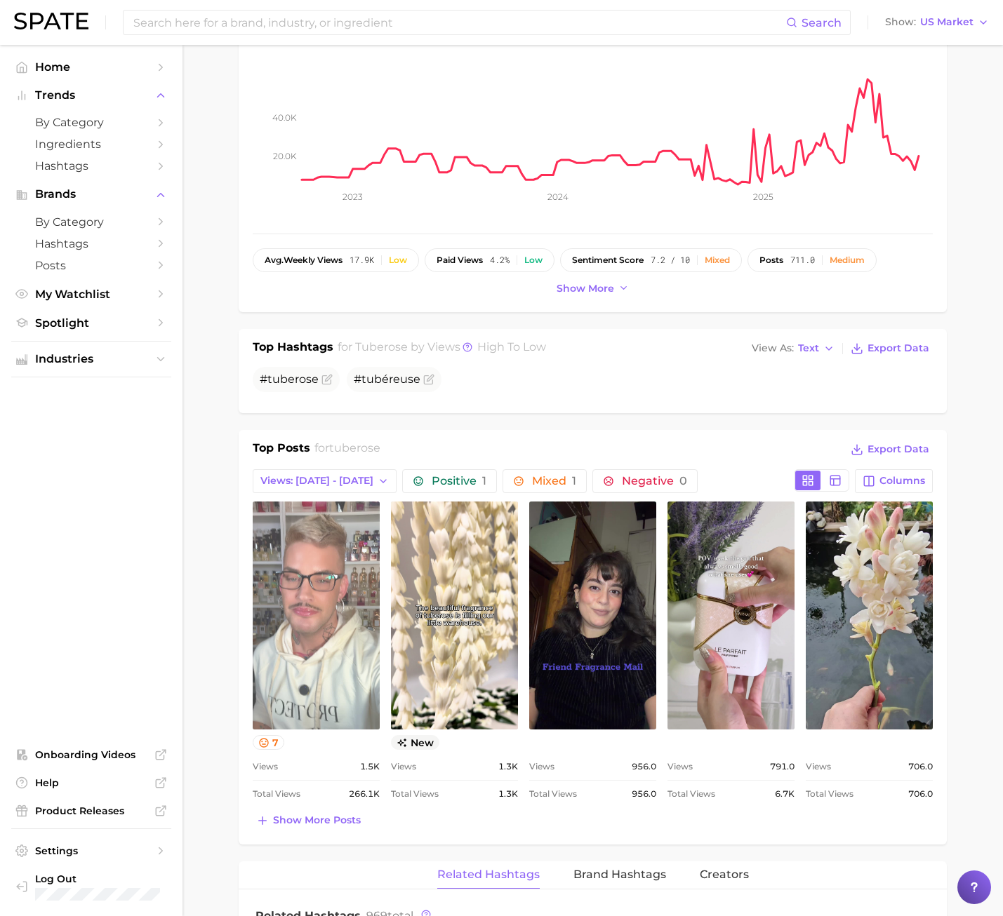
click at [325, 666] on link "view post on TikTok" at bounding box center [316, 616] width 127 height 228
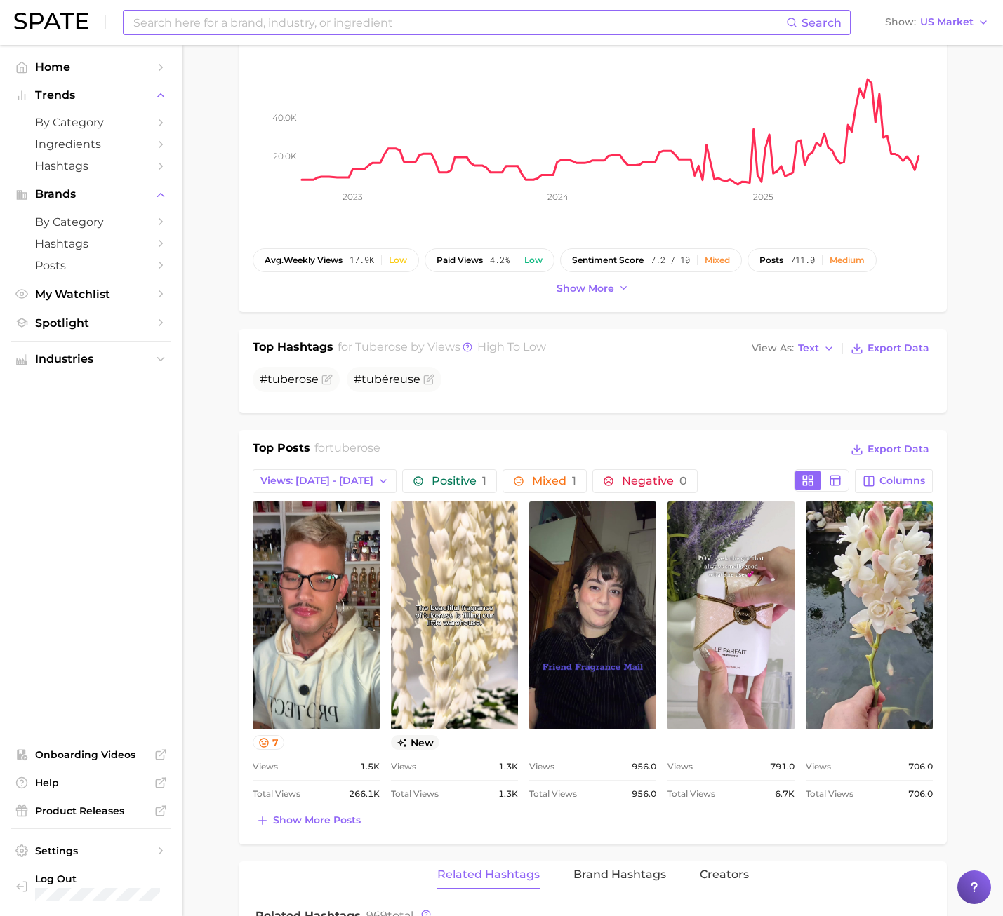
click at [293, 29] on input at bounding box center [459, 23] width 654 height 24
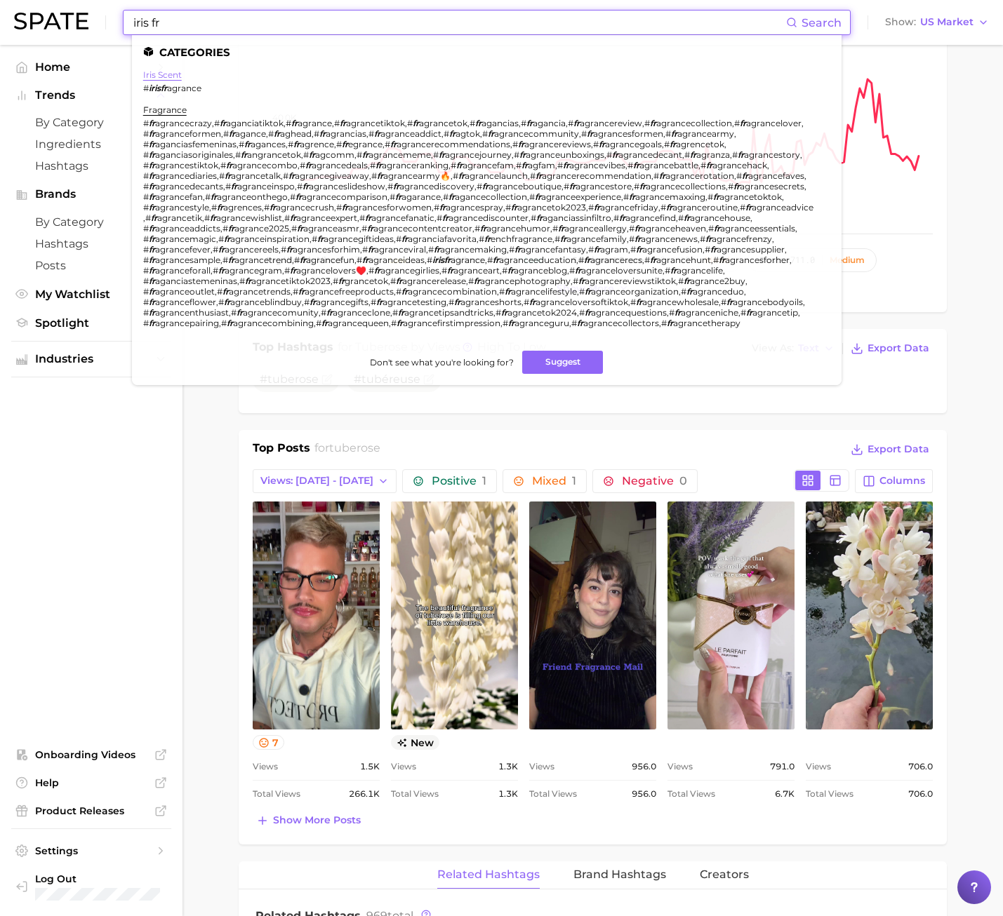
type input "iris fr"
click at [166, 72] on link "iris scent" at bounding box center [162, 74] width 39 height 11
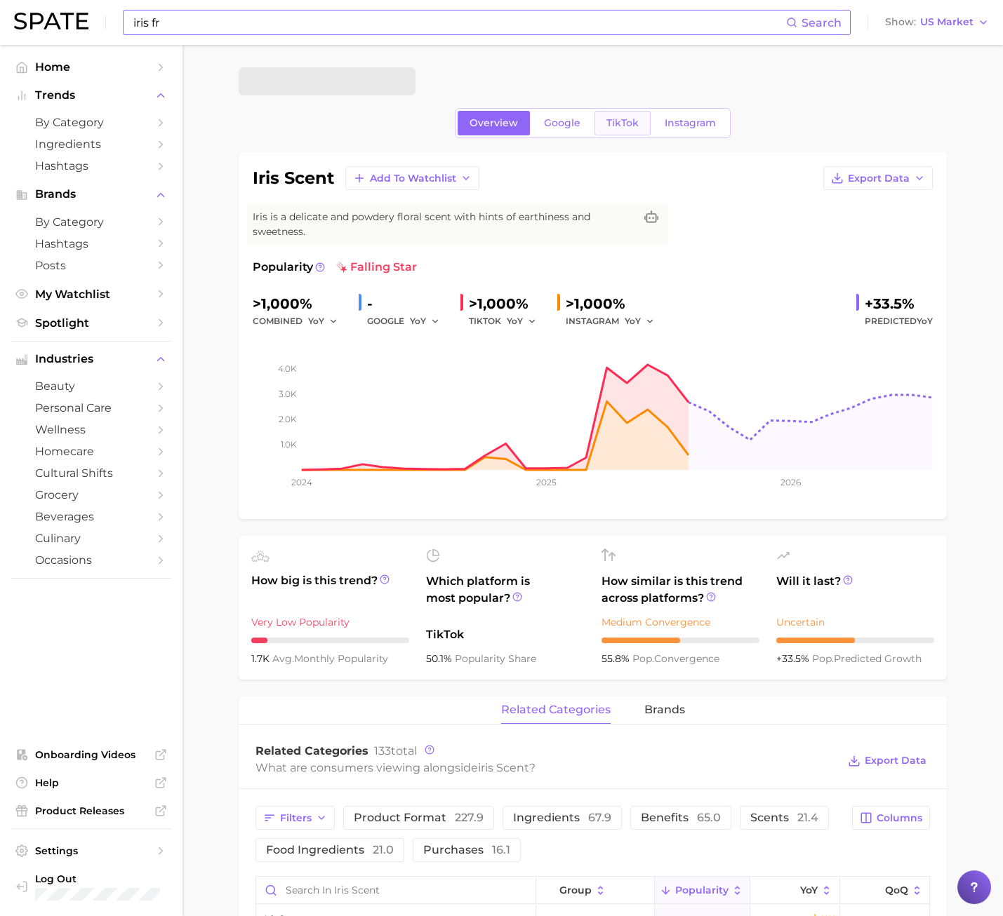
click at [607, 126] on span "TikTok" at bounding box center [622, 123] width 32 height 12
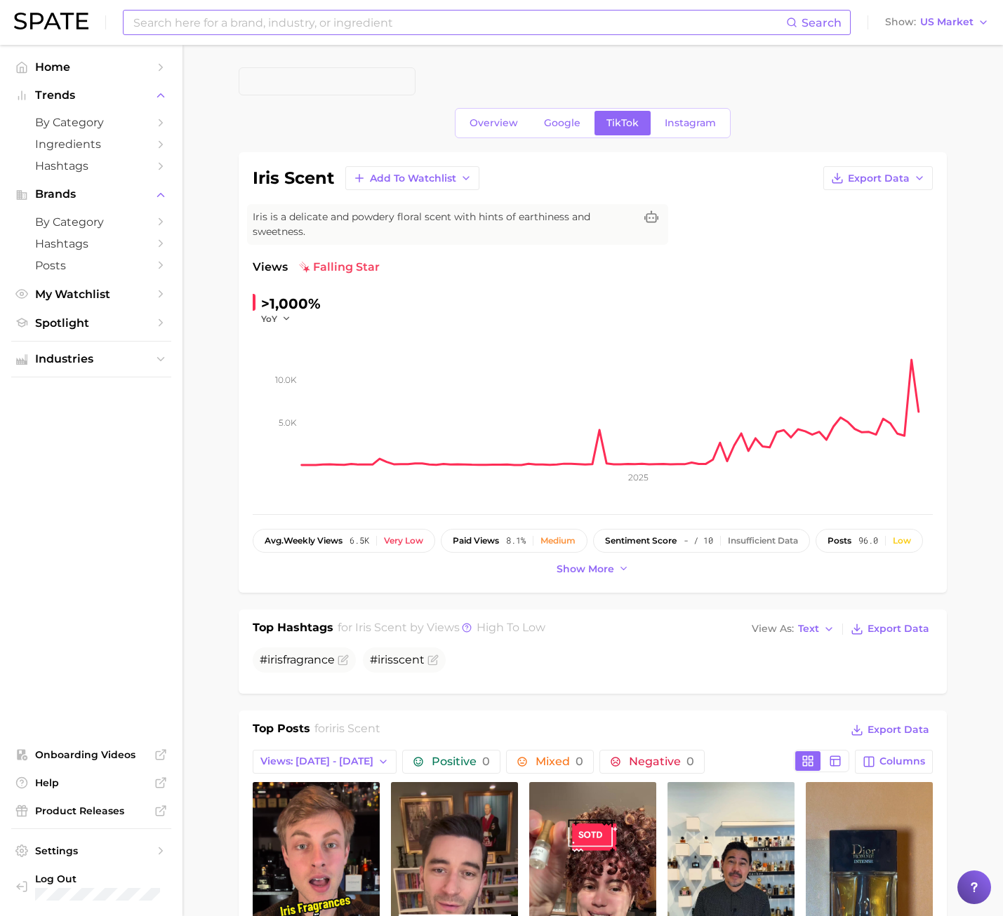
click at [217, 30] on input at bounding box center [459, 23] width 654 height 24
type input "patchouli"
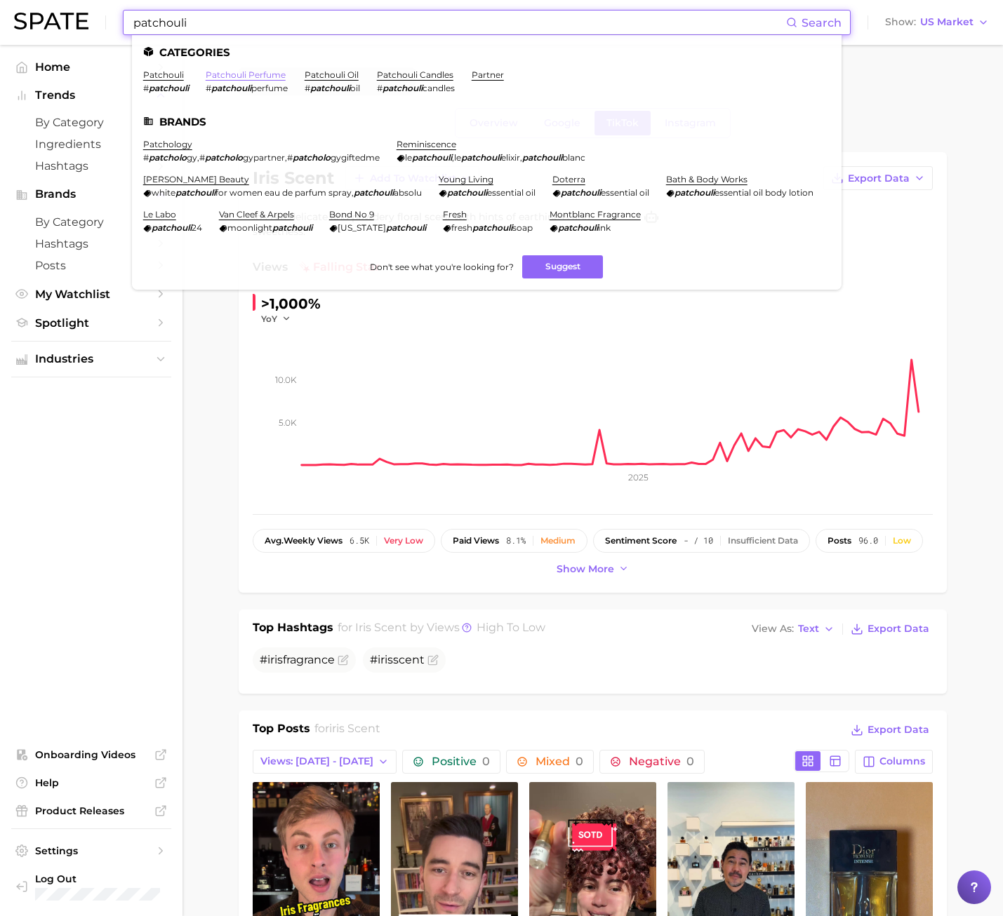
click at [214, 75] on link "patchouli perfume" at bounding box center [246, 74] width 80 height 11
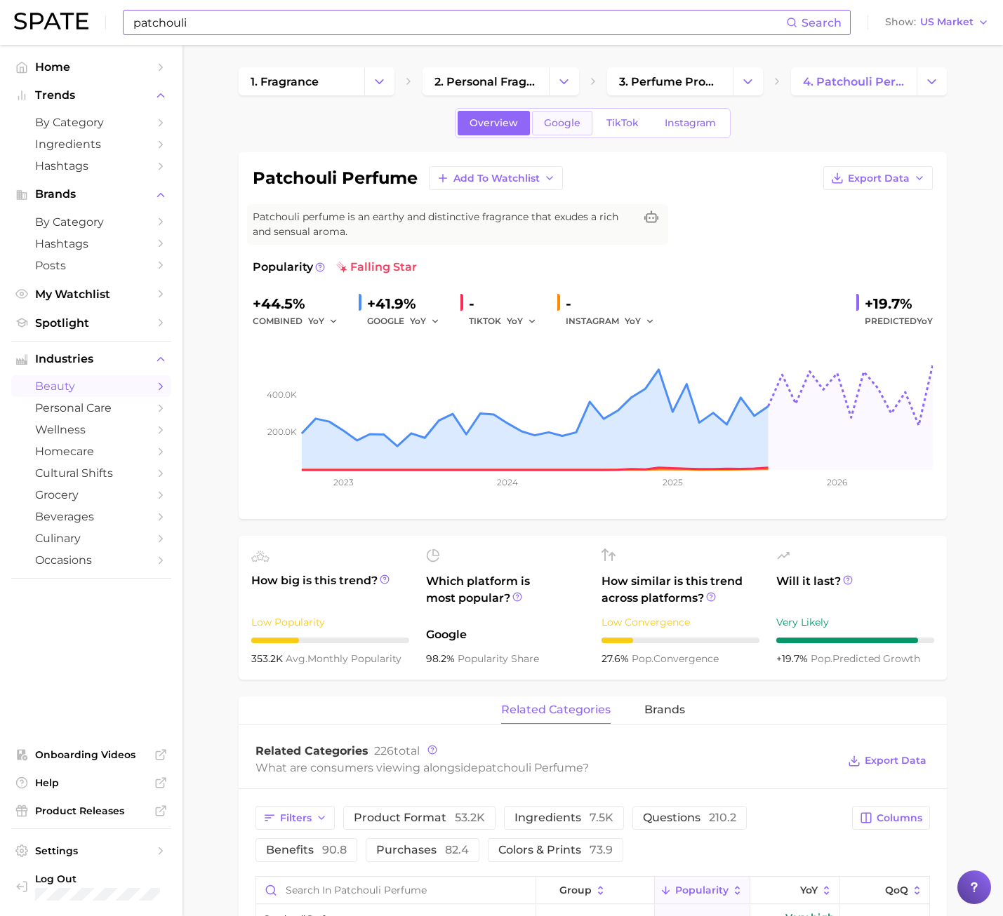
click at [578, 119] on span "Google" at bounding box center [562, 123] width 36 height 12
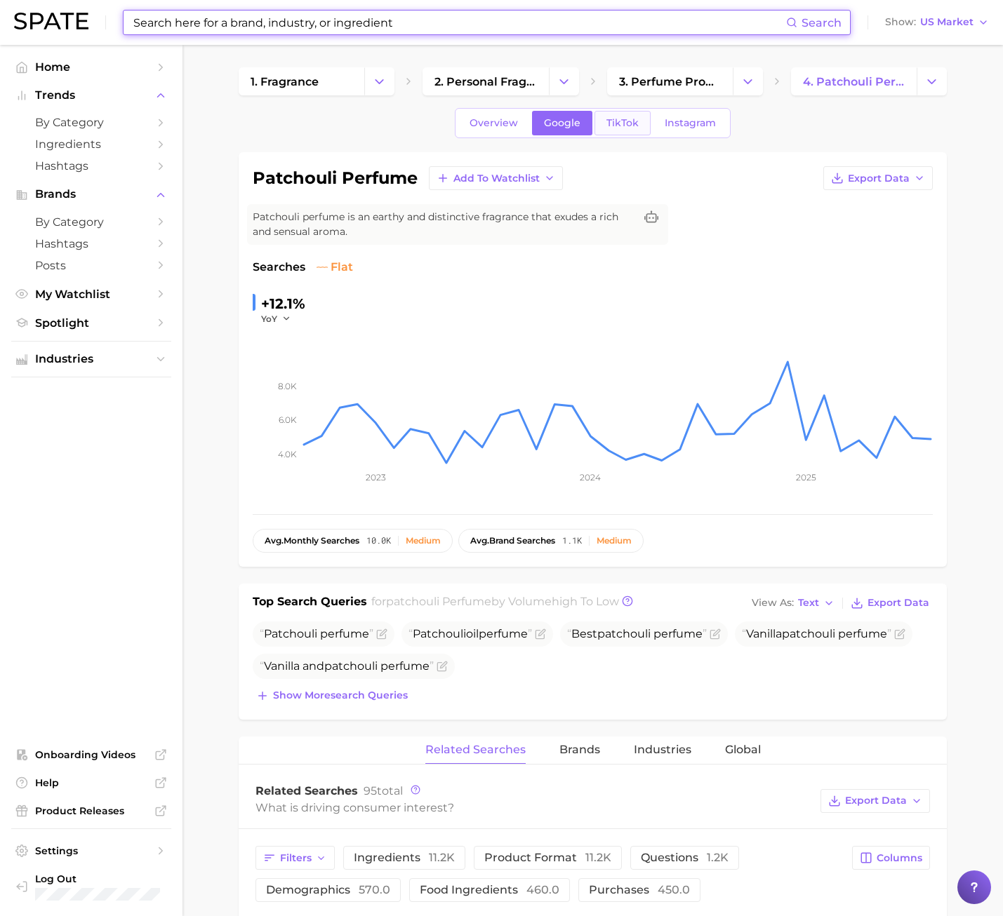
click at [615, 120] on span "TikTok" at bounding box center [622, 123] width 32 height 12
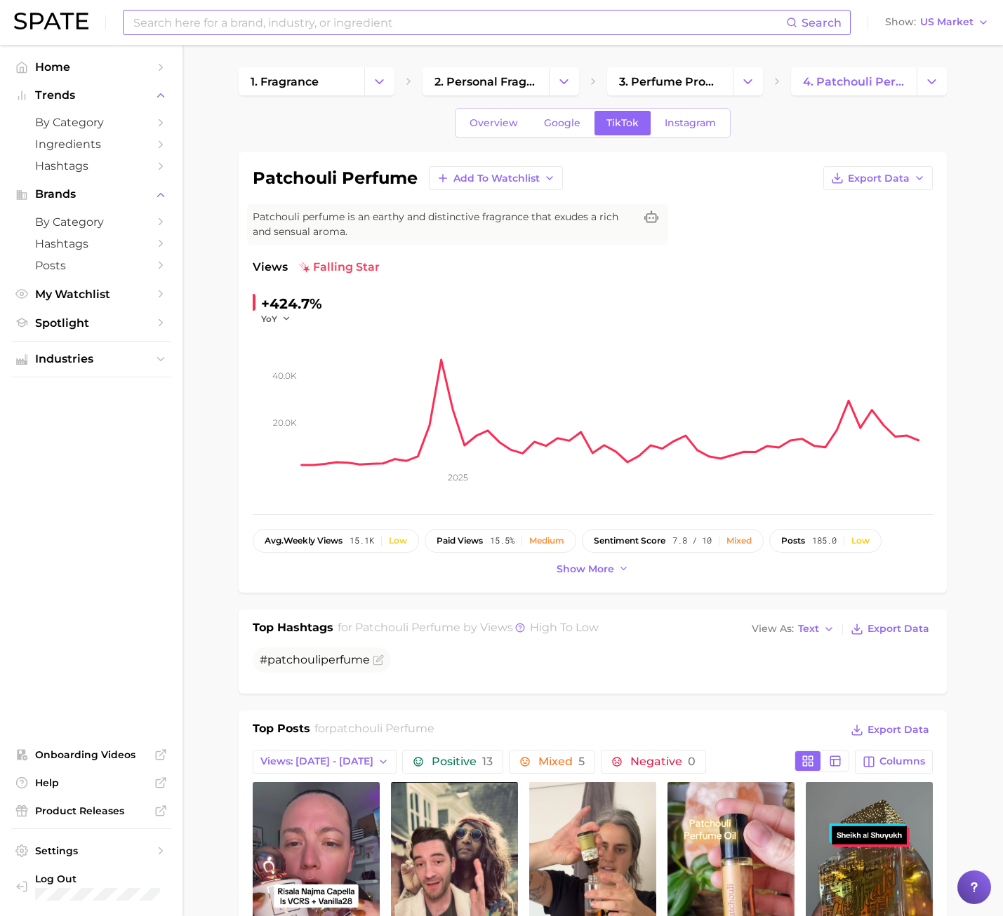
click at [161, 17] on input at bounding box center [459, 23] width 654 height 24
type input "s"
